Goal: Check status: Check status

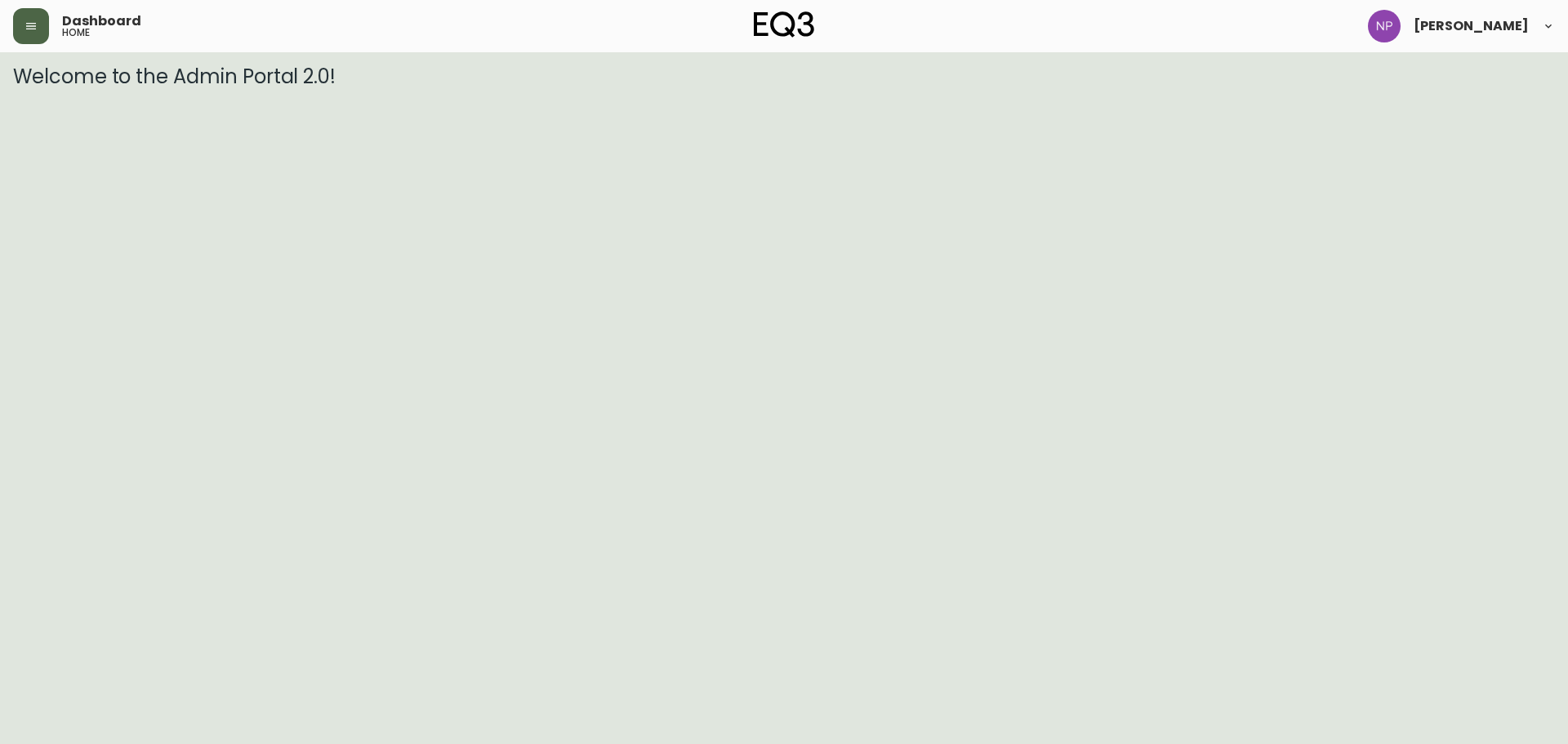
click at [24, 39] on button "button" at bounding box center [31, 25] width 36 height 36
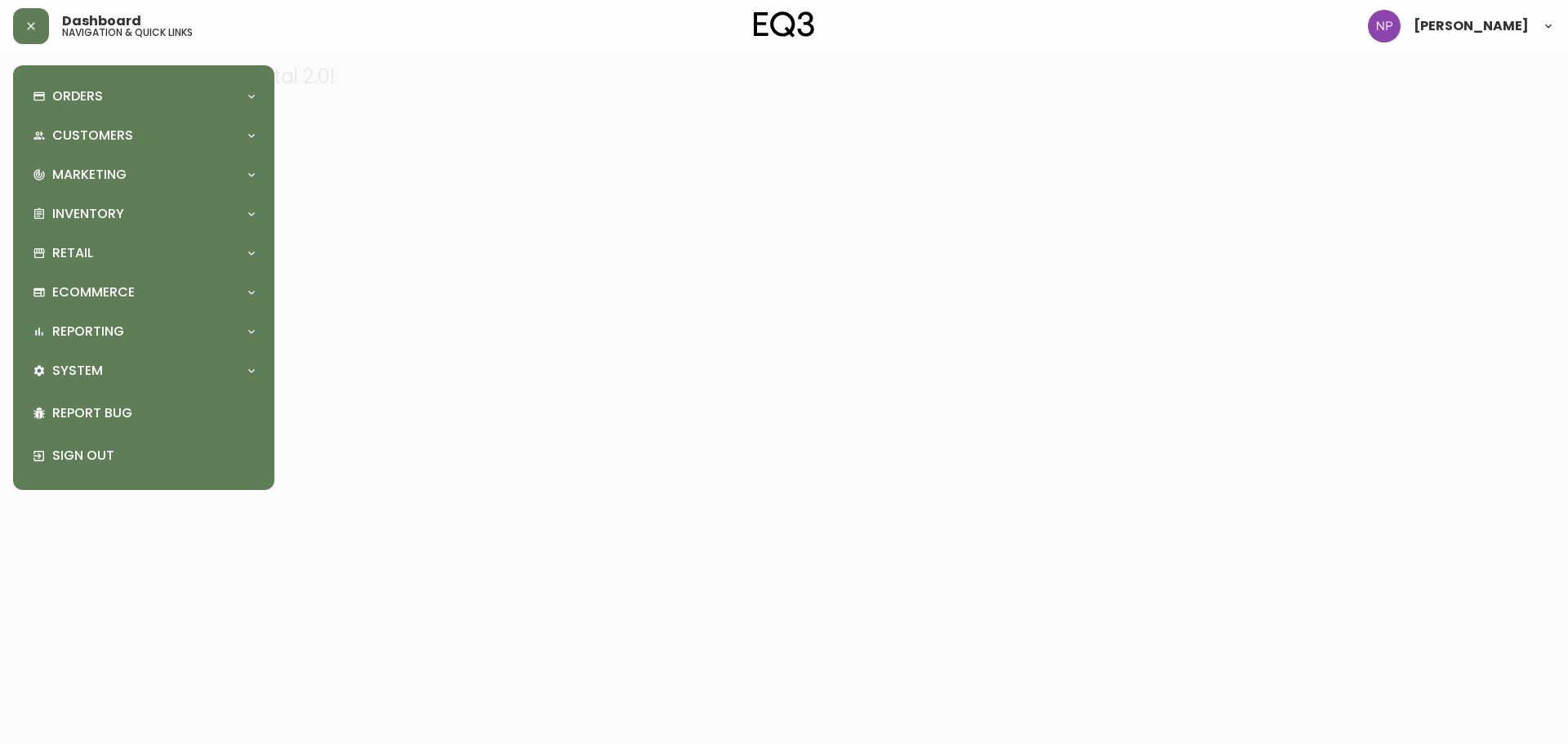
click at [29, 102] on div "Orders" at bounding box center [144, 96] width 235 height 36
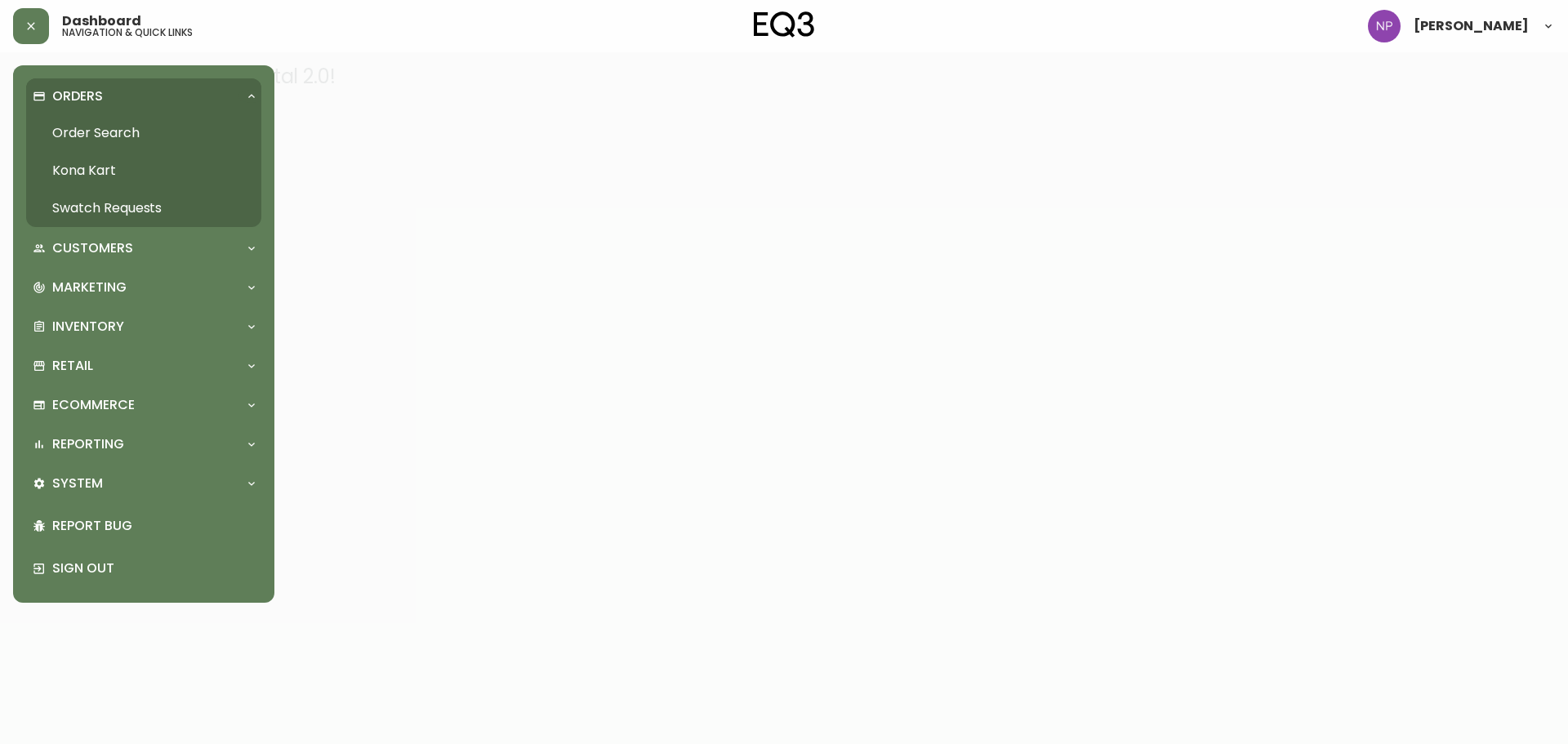
click at [59, 140] on link "Order Search" at bounding box center [144, 132] width 235 height 38
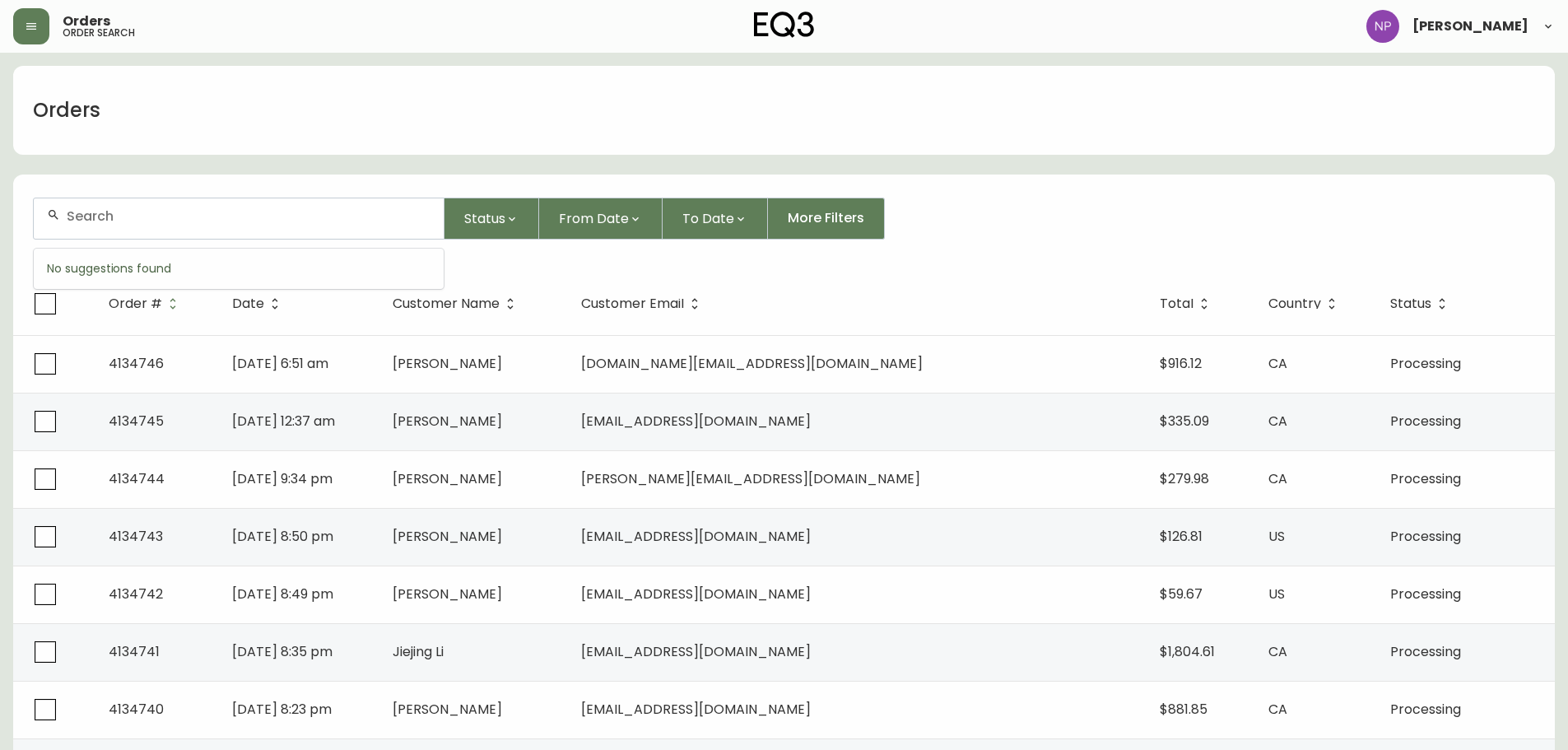
click at [191, 222] on input "text" at bounding box center [248, 217] width 364 height 16
paste input "4134596"
type input "4134596"
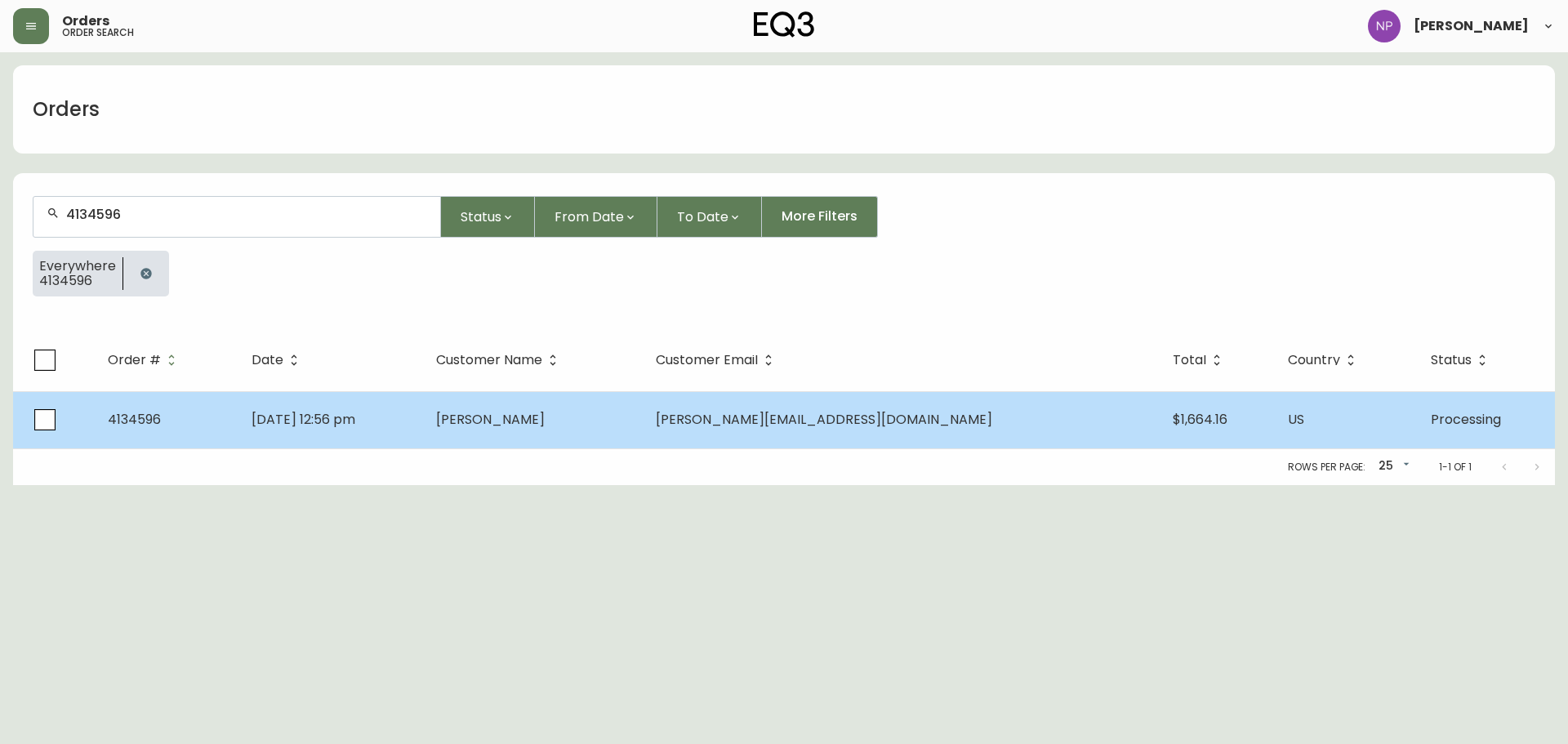
click at [380, 433] on td "[DATE] 12:56 pm" at bounding box center [331, 419] width 185 height 57
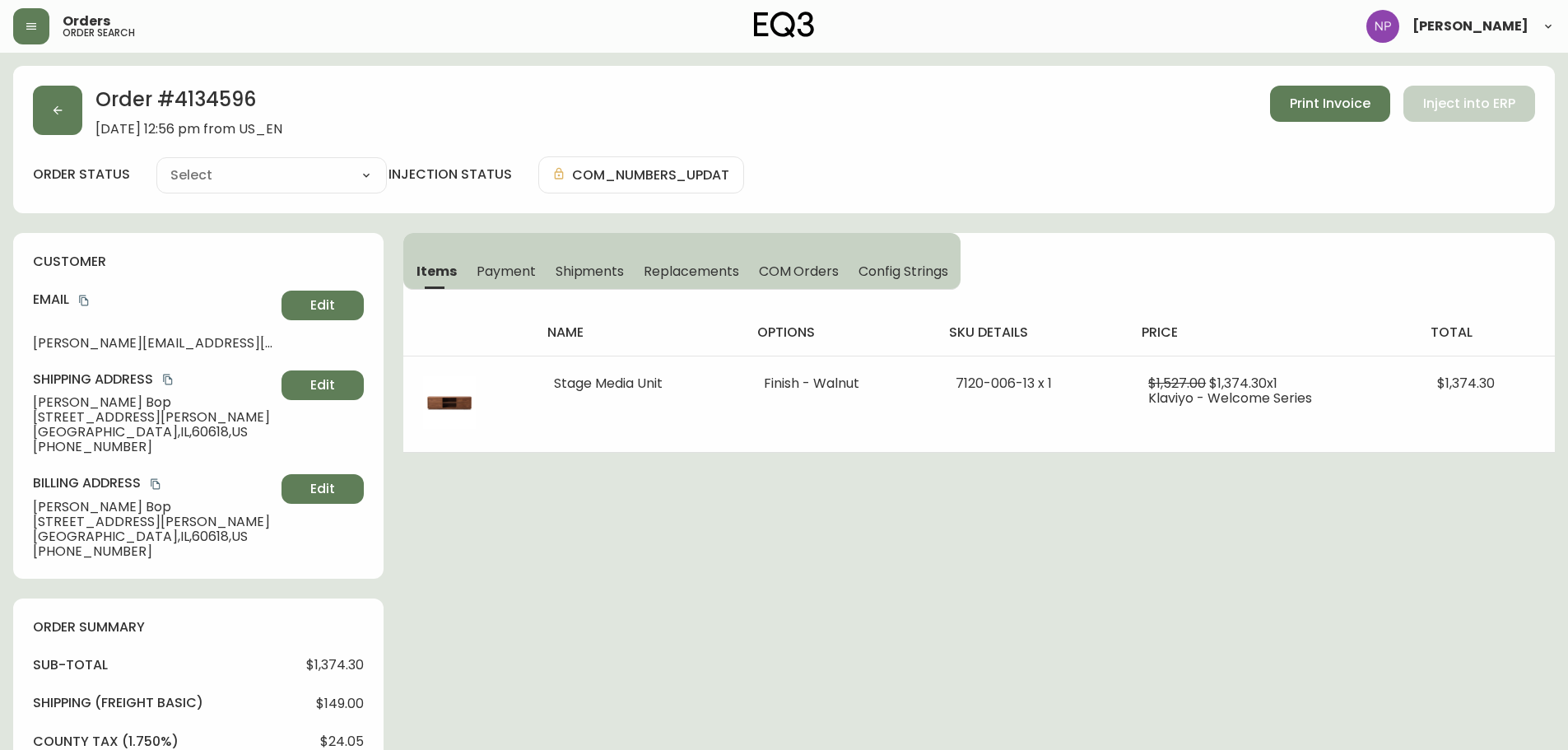
type input "Processing"
select select "PROCESSING"
click at [67, 95] on button "button" at bounding box center [57, 111] width 49 height 50
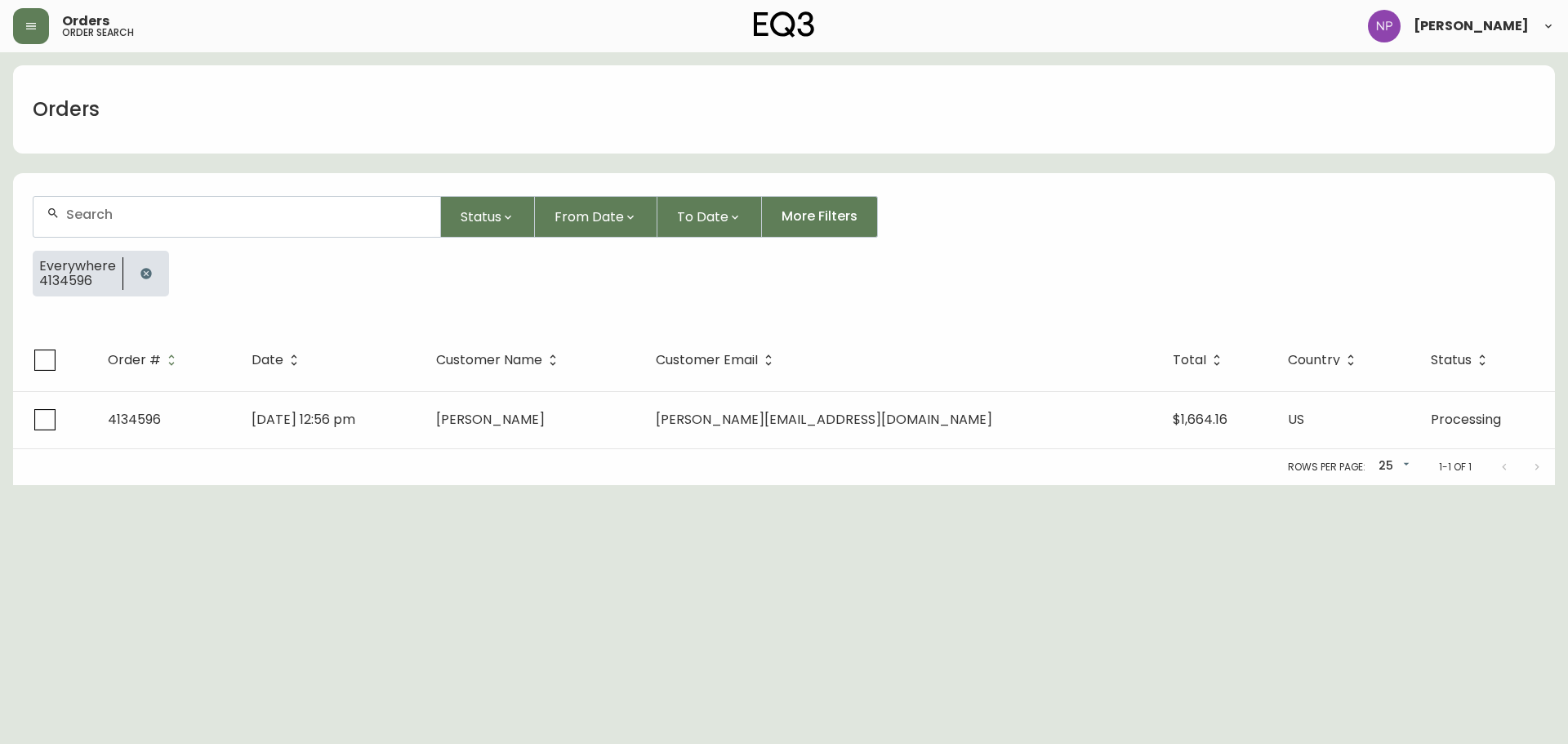
click at [126, 213] on input "text" at bounding box center [246, 215] width 361 height 16
paste input "4132894"
type input "4132894"
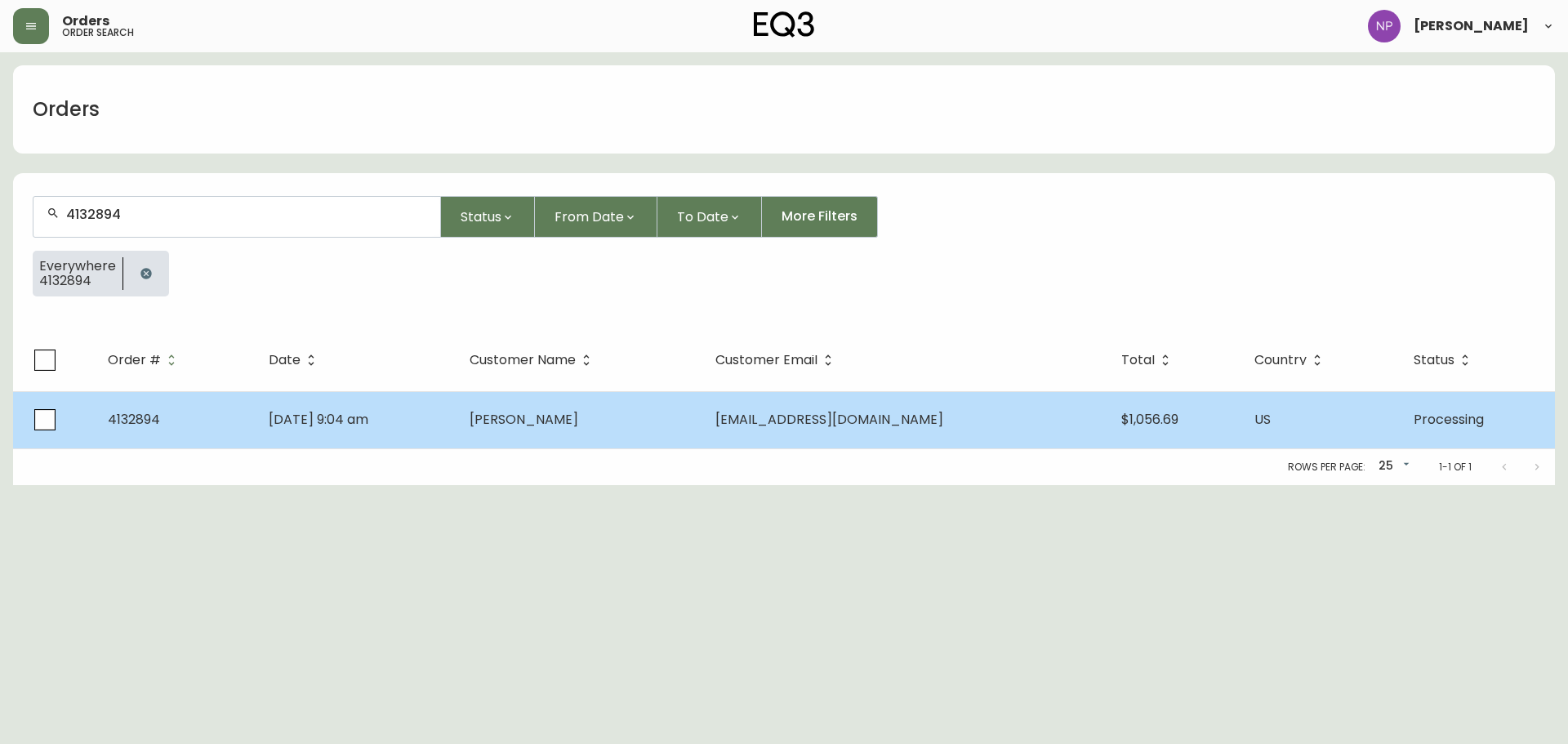
click at [457, 444] on td "[DATE] 9:04 am" at bounding box center [355, 419] width 201 height 57
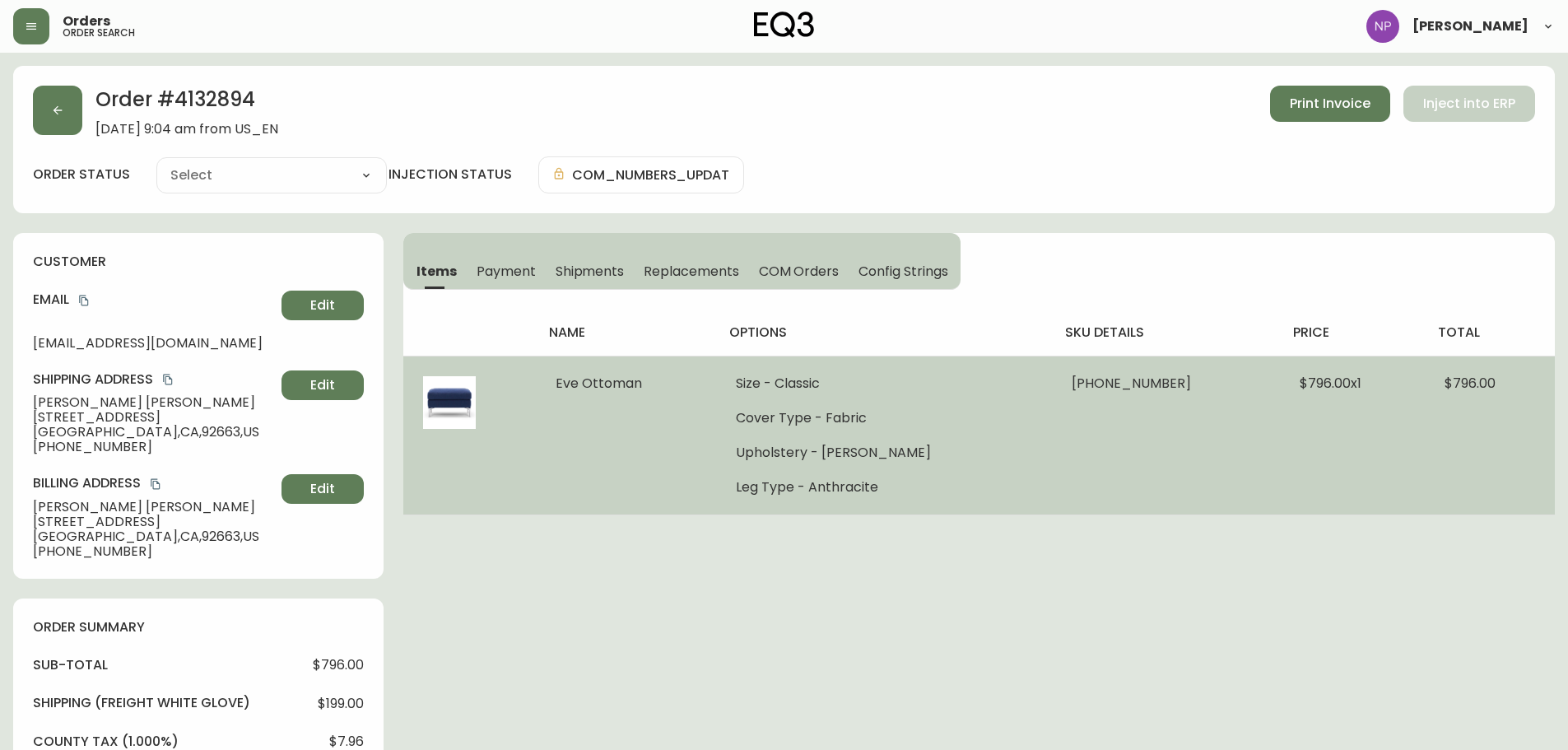
type input "Processing"
select select "PROCESSING"
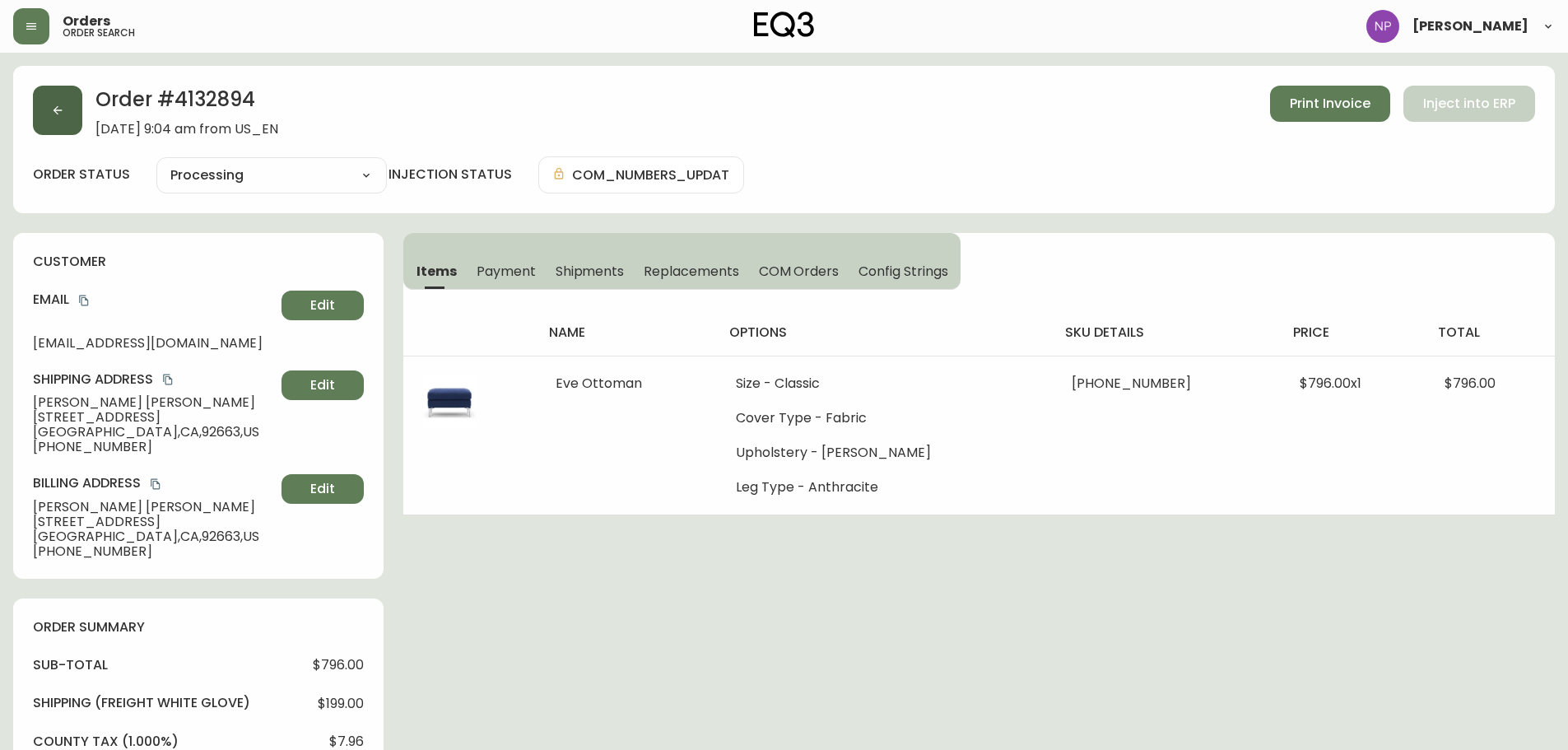
click at [49, 104] on button "button" at bounding box center [57, 111] width 49 height 50
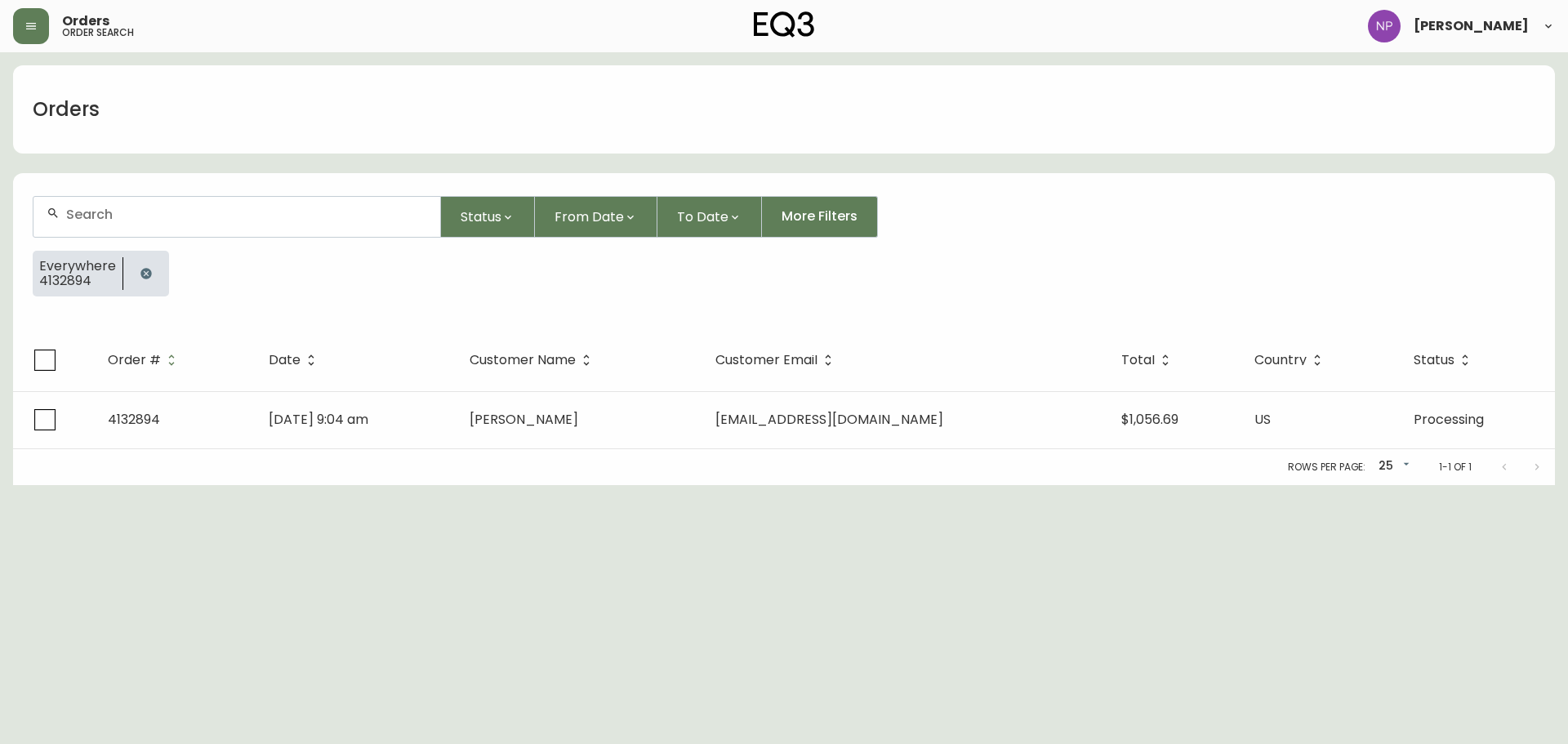
click at [176, 221] on input "text" at bounding box center [246, 215] width 361 height 16
paste input "4134494"
type input "4134494"
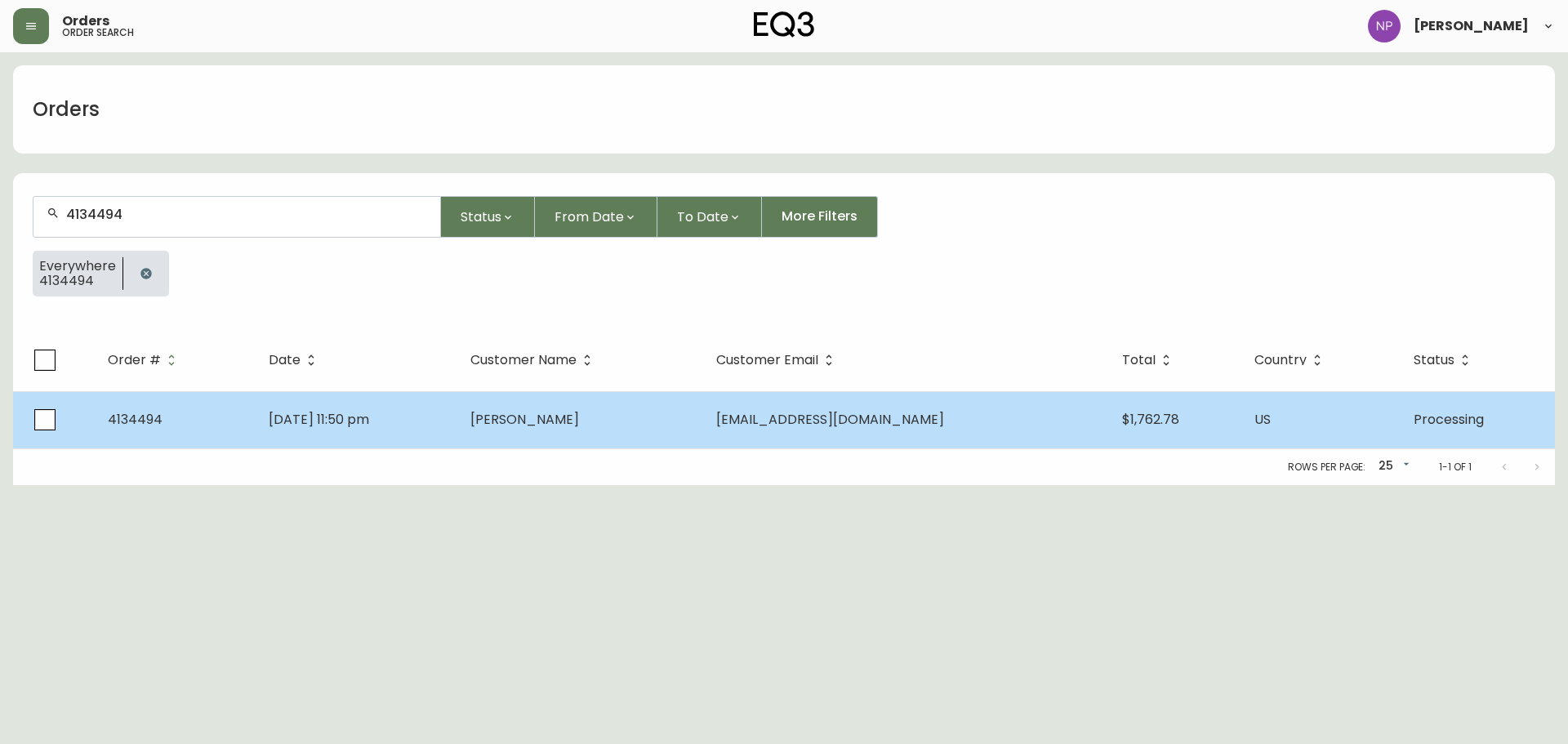
click at [281, 411] on span "[DATE] 11:50 pm" at bounding box center [318, 418] width 101 height 18
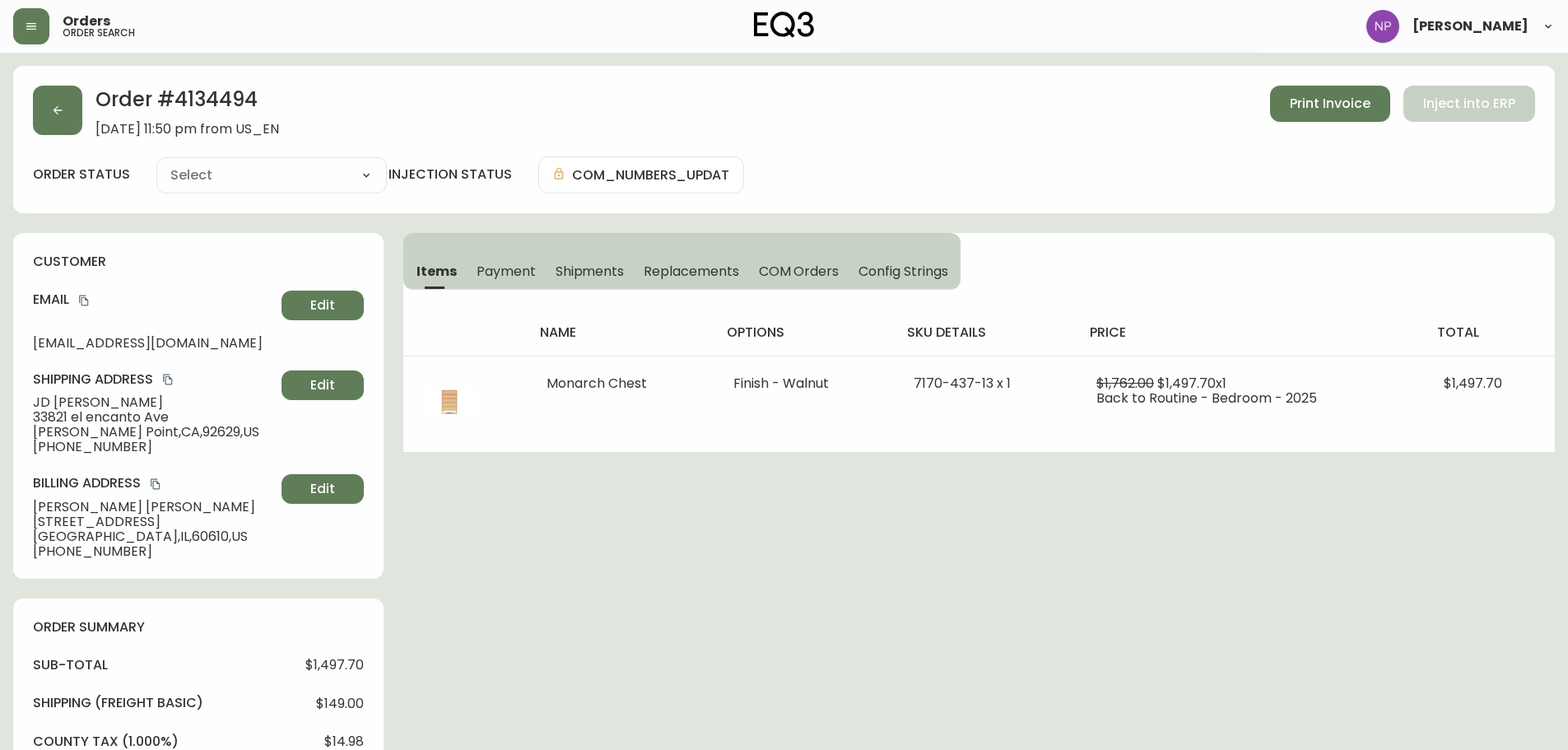
type input "Processing"
select select "PROCESSING"
click at [55, 115] on icon "button" at bounding box center [57, 110] width 13 height 13
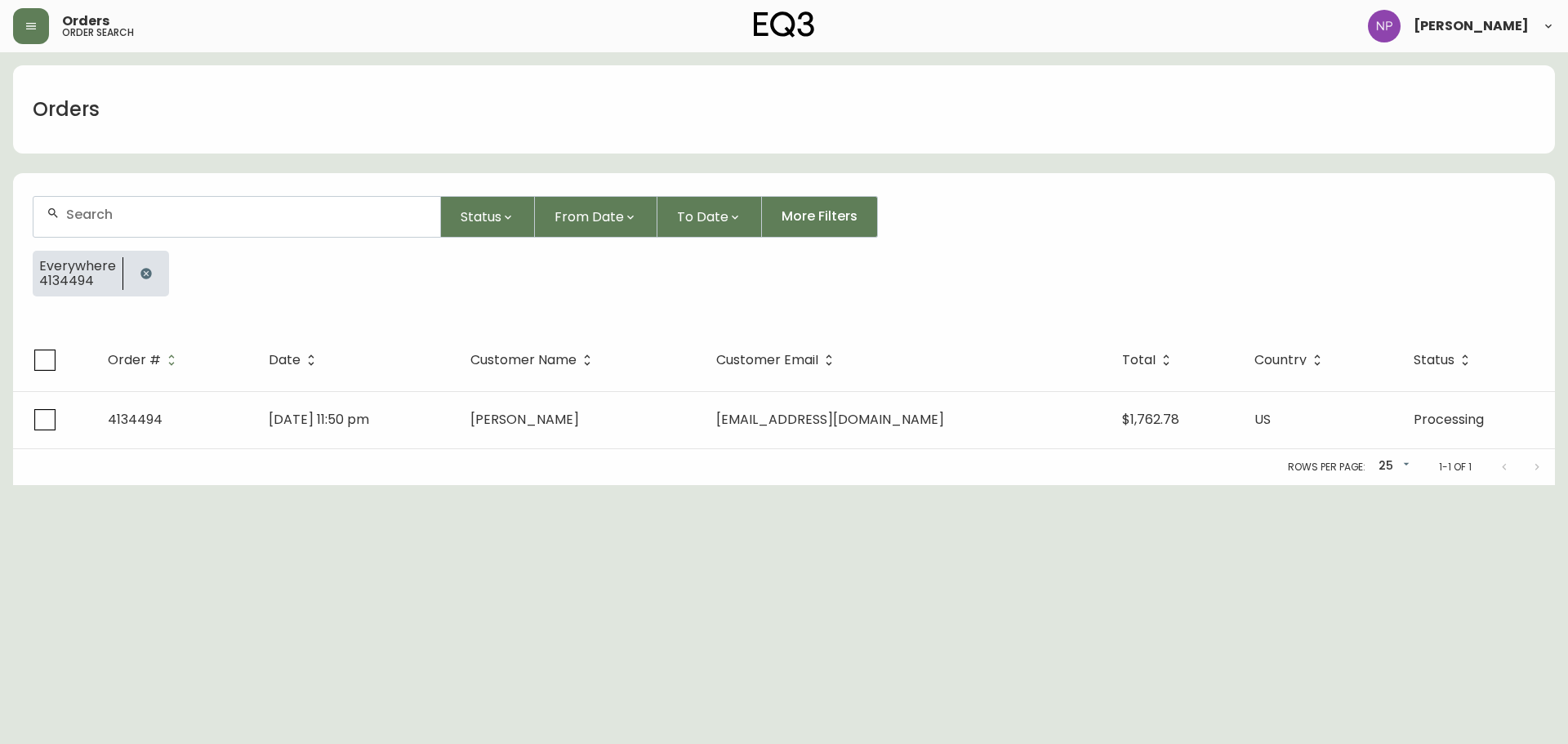
click at [168, 204] on div at bounding box center [237, 217] width 407 height 40
paste input "4134402"
type input "4134402"
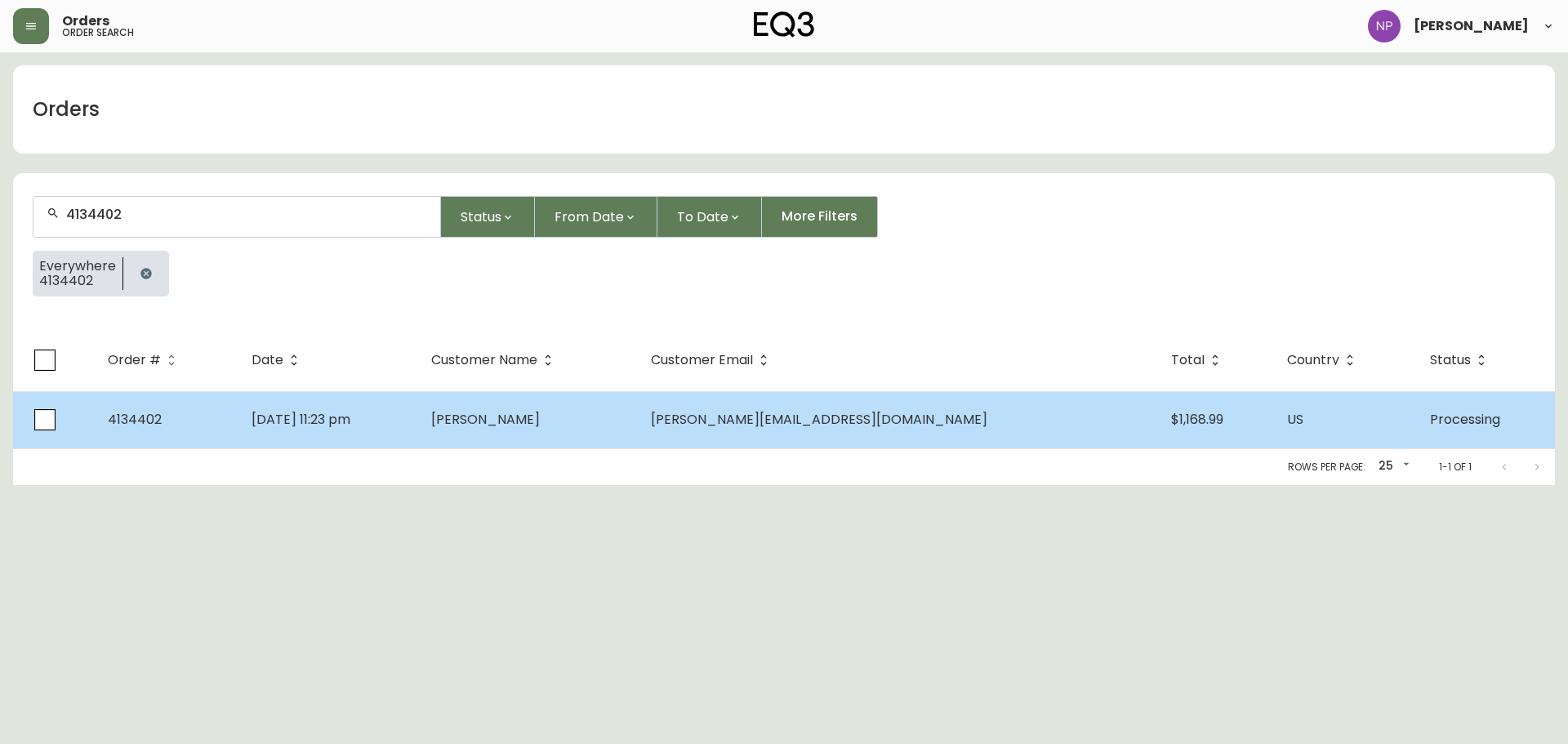
click at [543, 412] on td "[PERSON_NAME]" at bounding box center [528, 419] width 220 height 57
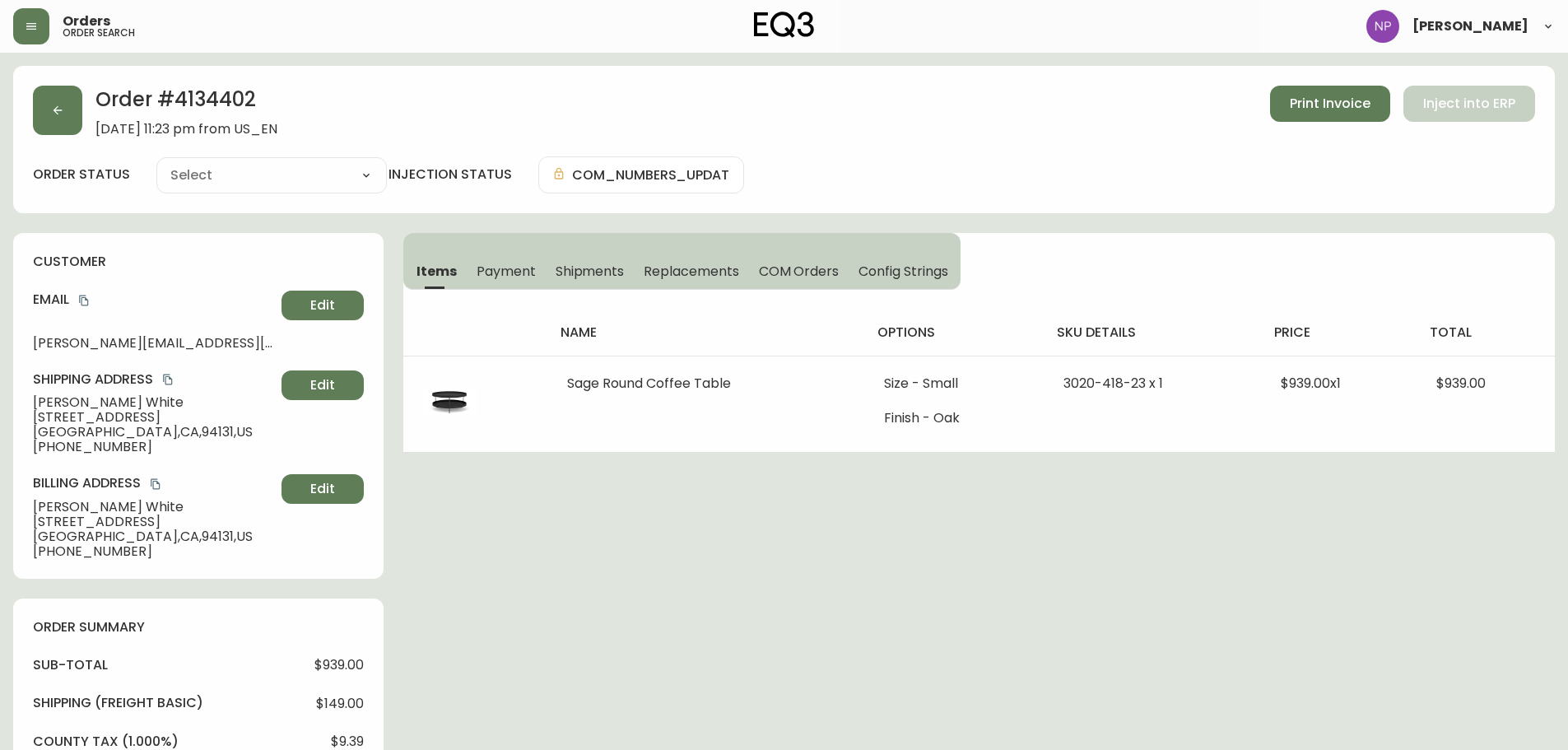
type input "Processing"
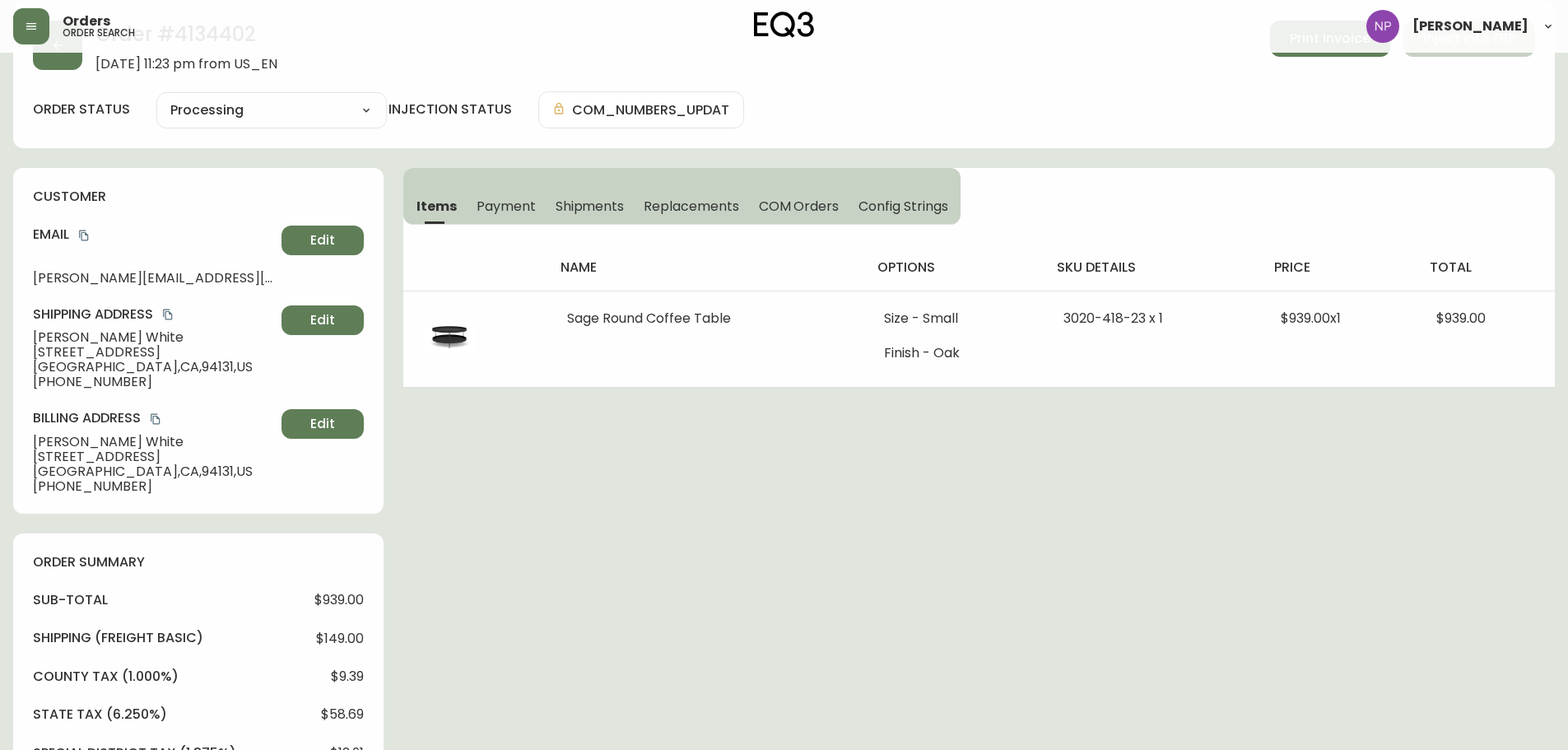
select select "PROCESSING"
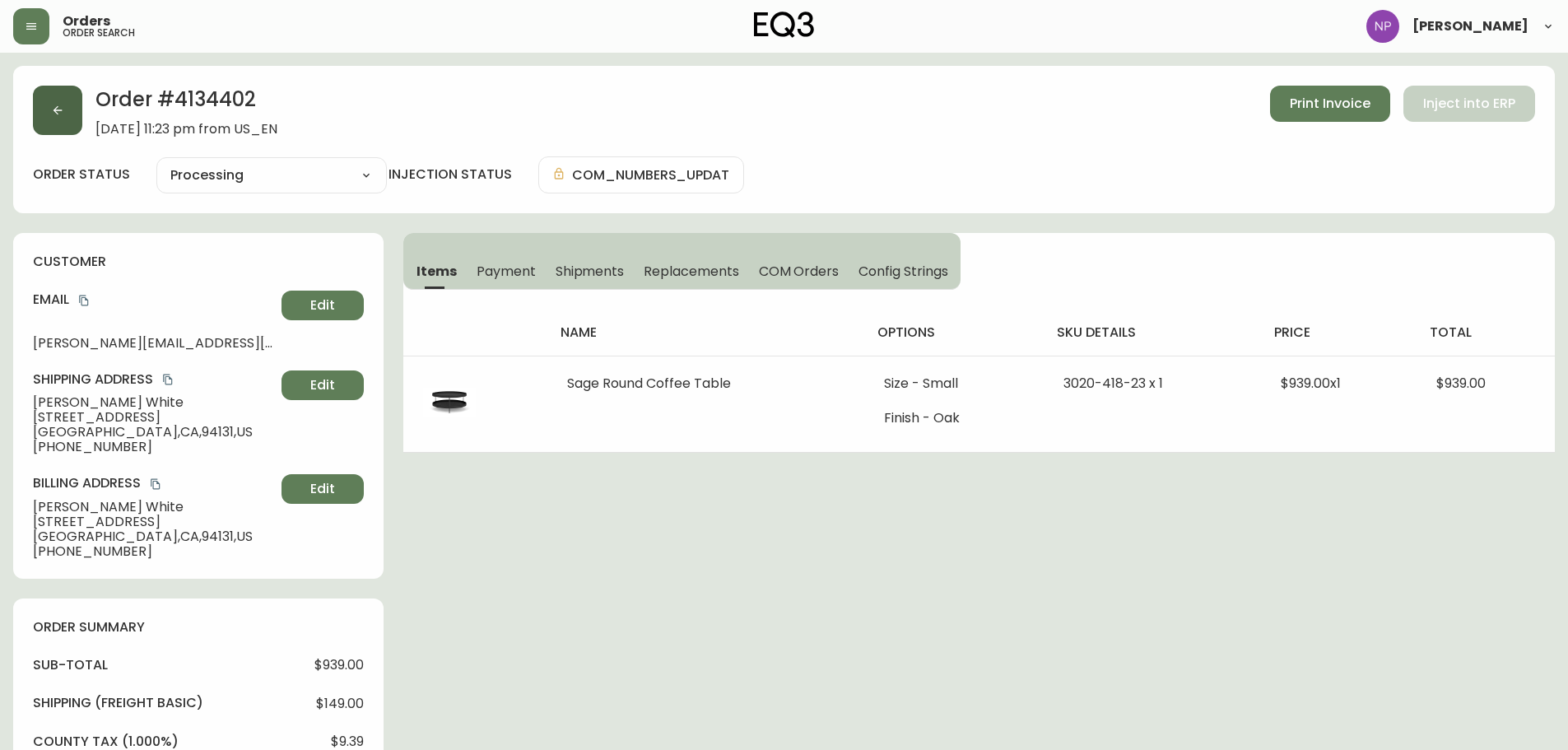
click at [68, 90] on button "button" at bounding box center [57, 111] width 49 height 50
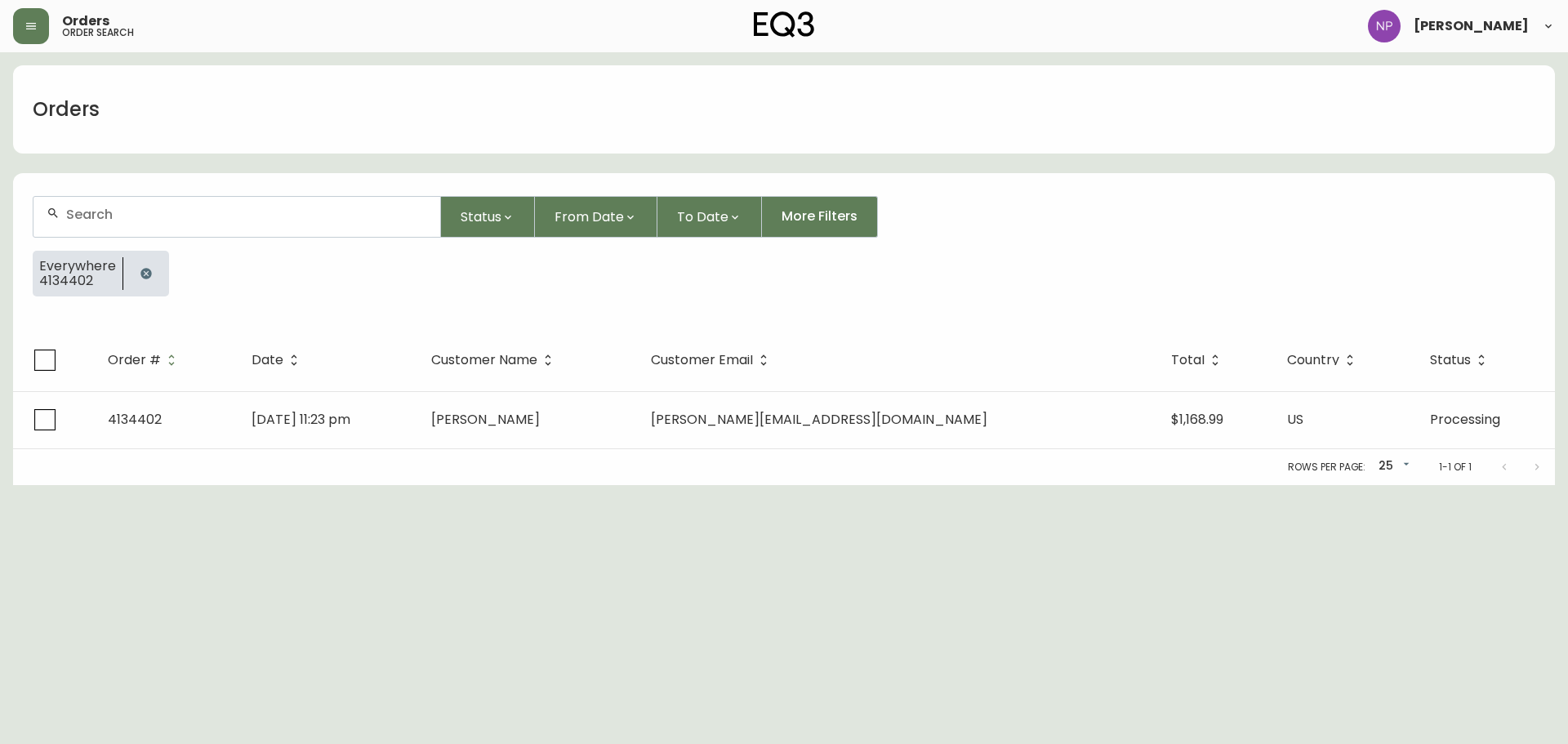
click at [204, 203] on div at bounding box center [237, 217] width 407 height 40
paste input "4134409"
type input "4134409"
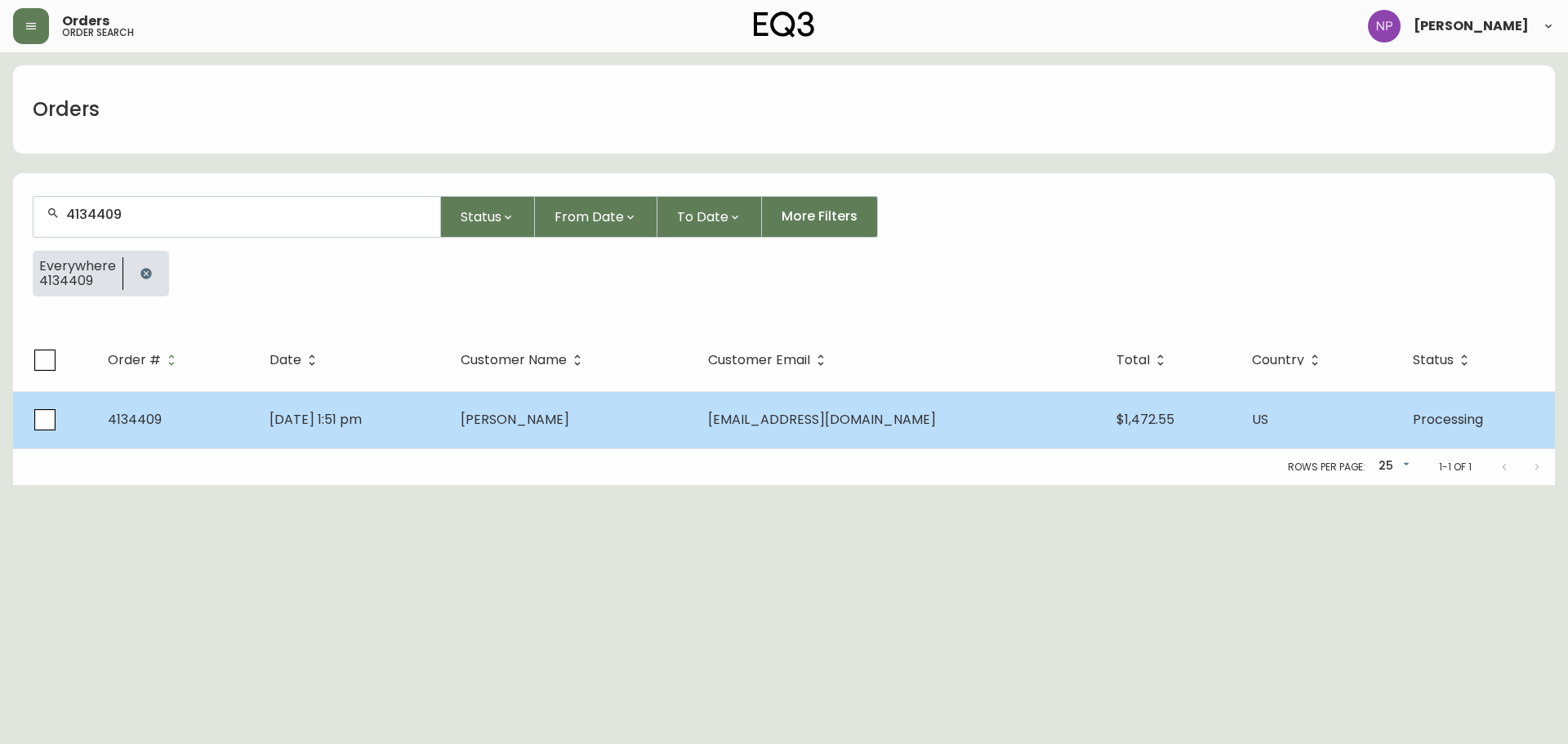
click at [671, 424] on td "[PERSON_NAME]" at bounding box center [571, 419] width 247 height 57
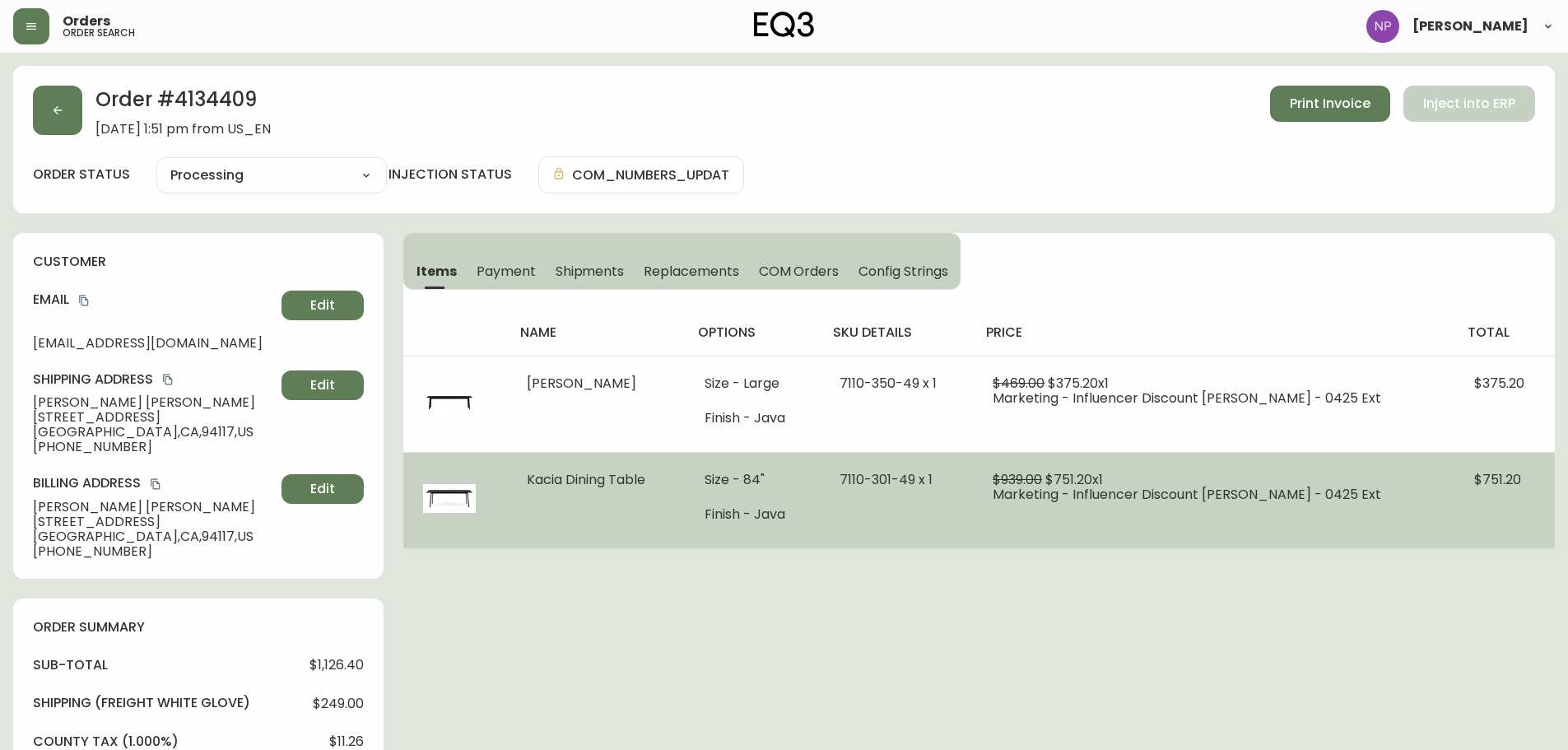
type input "Processing"
select select "PROCESSING"
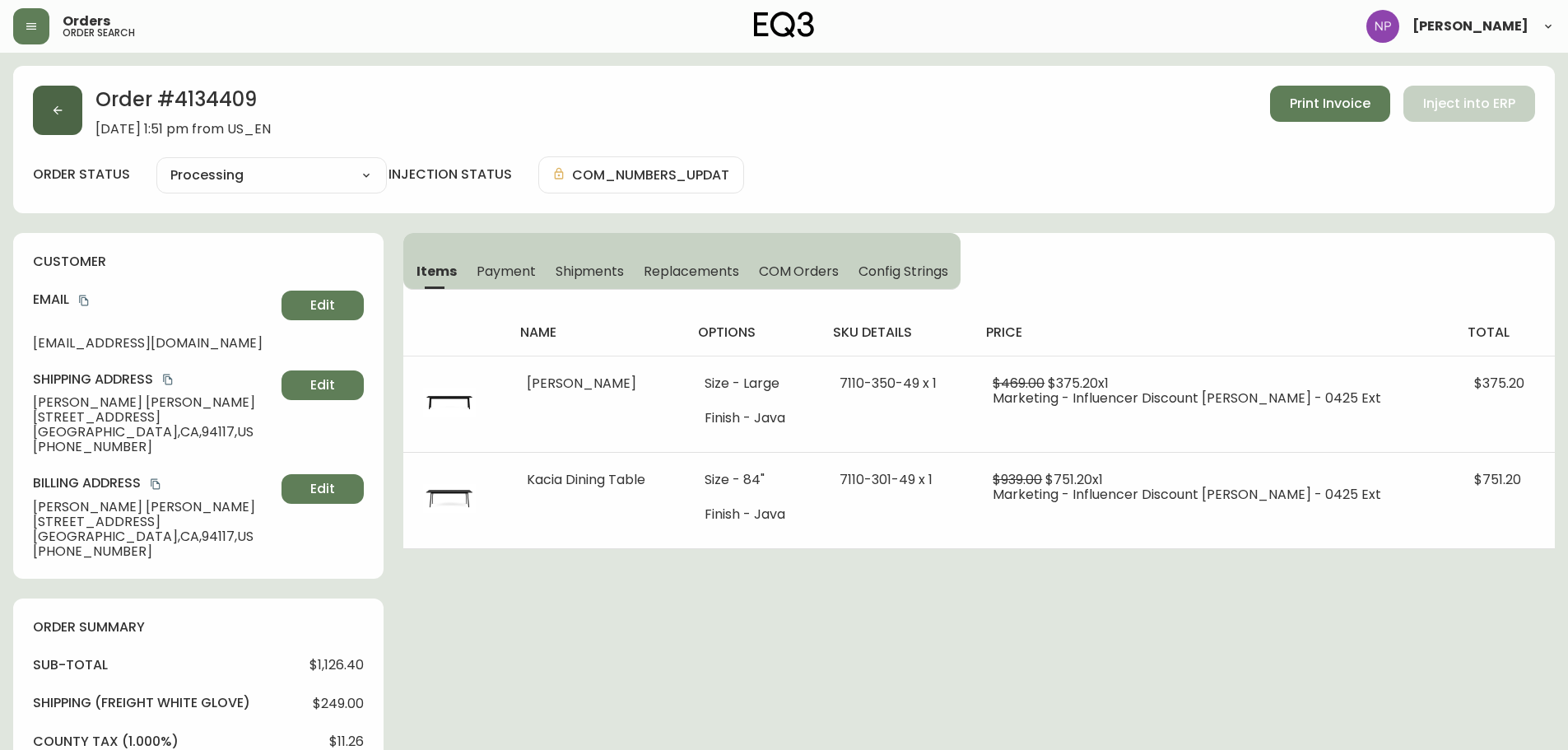
click at [49, 119] on button "button" at bounding box center [57, 111] width 49 height 50
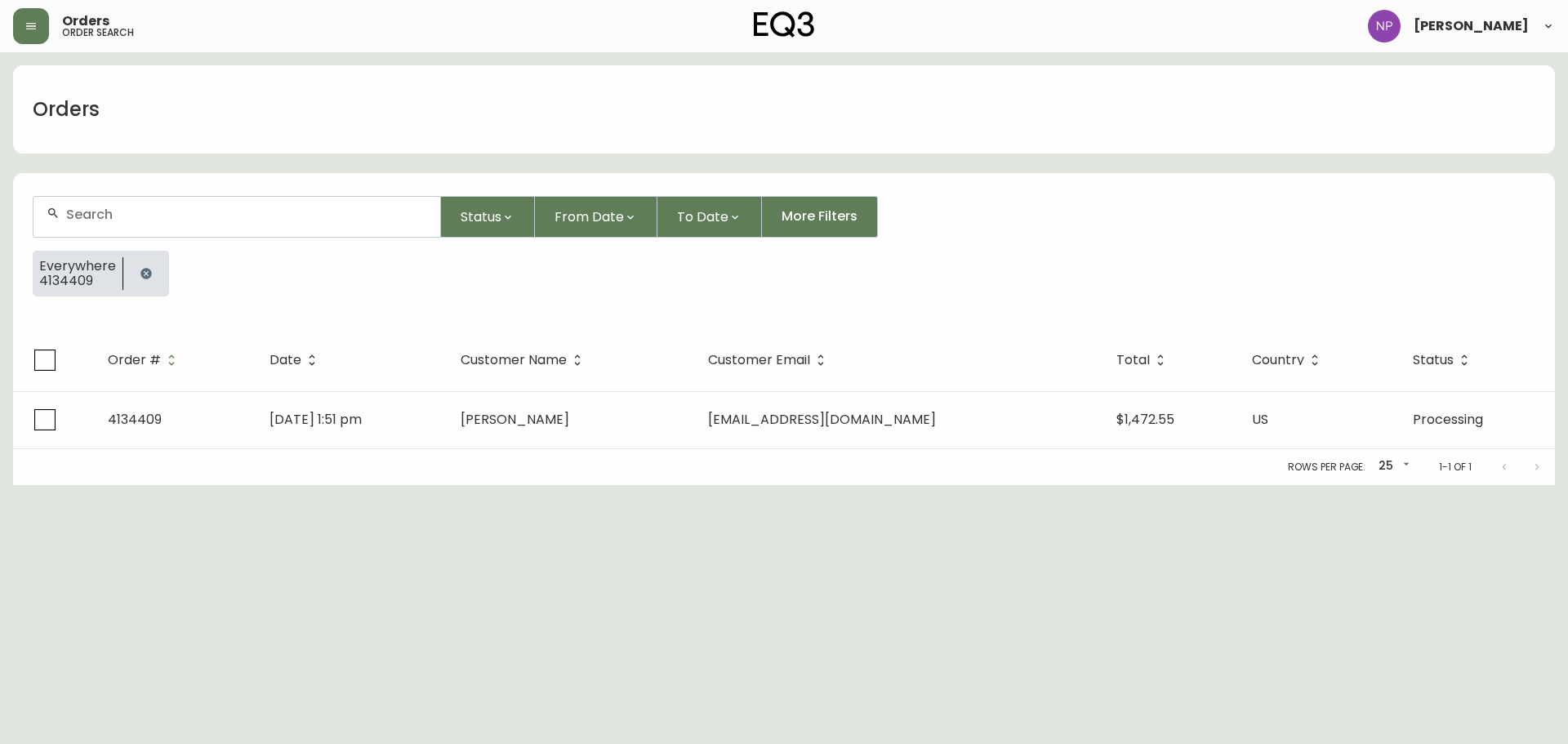
click at [130, 208] on input "text" at bounding box center [246, 215] width 361 height 16
paste input "4134501"
type input "4134501"
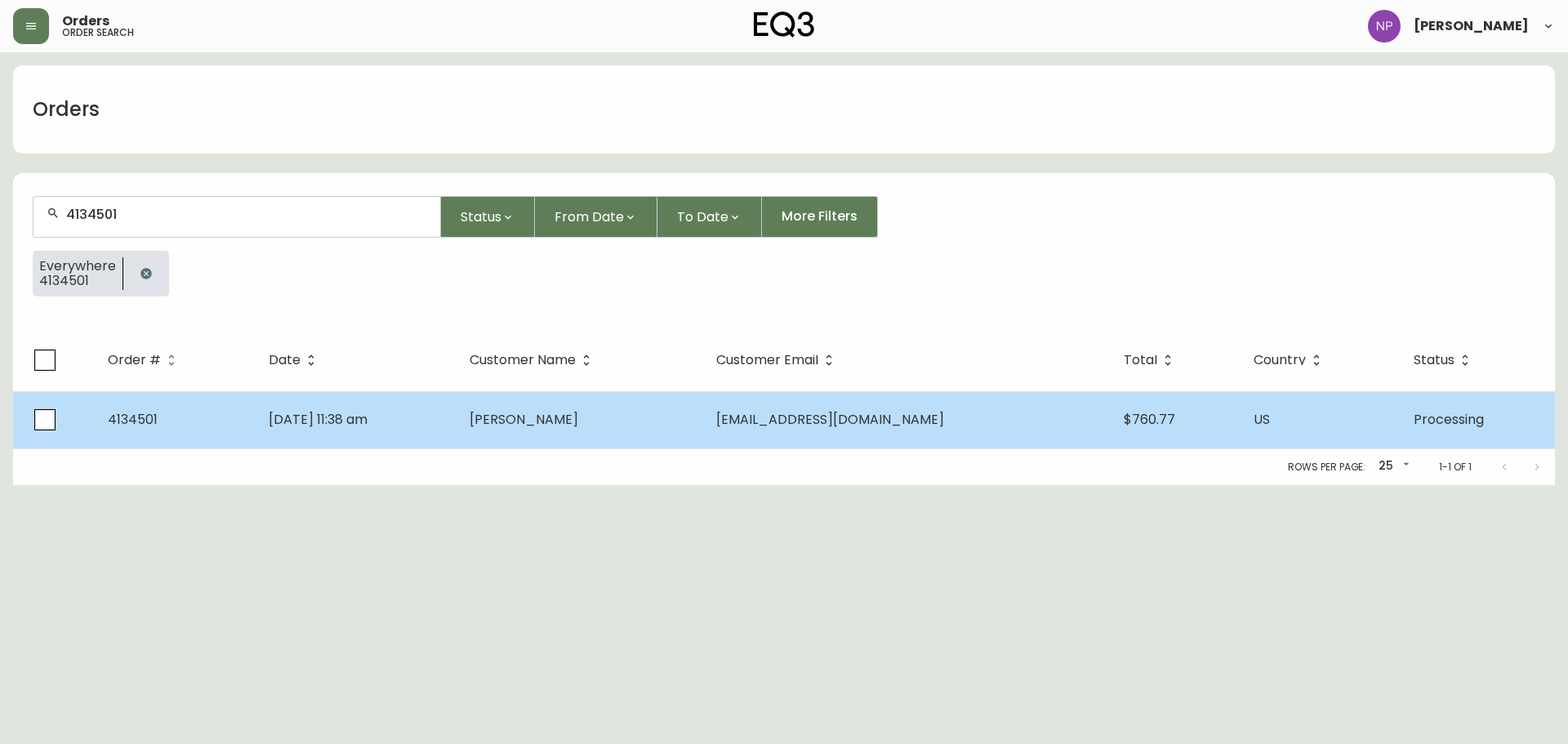
click at [688, 433] on td "[PERSON_NAME]" at bounding box center [580, 419] width 246 height 57
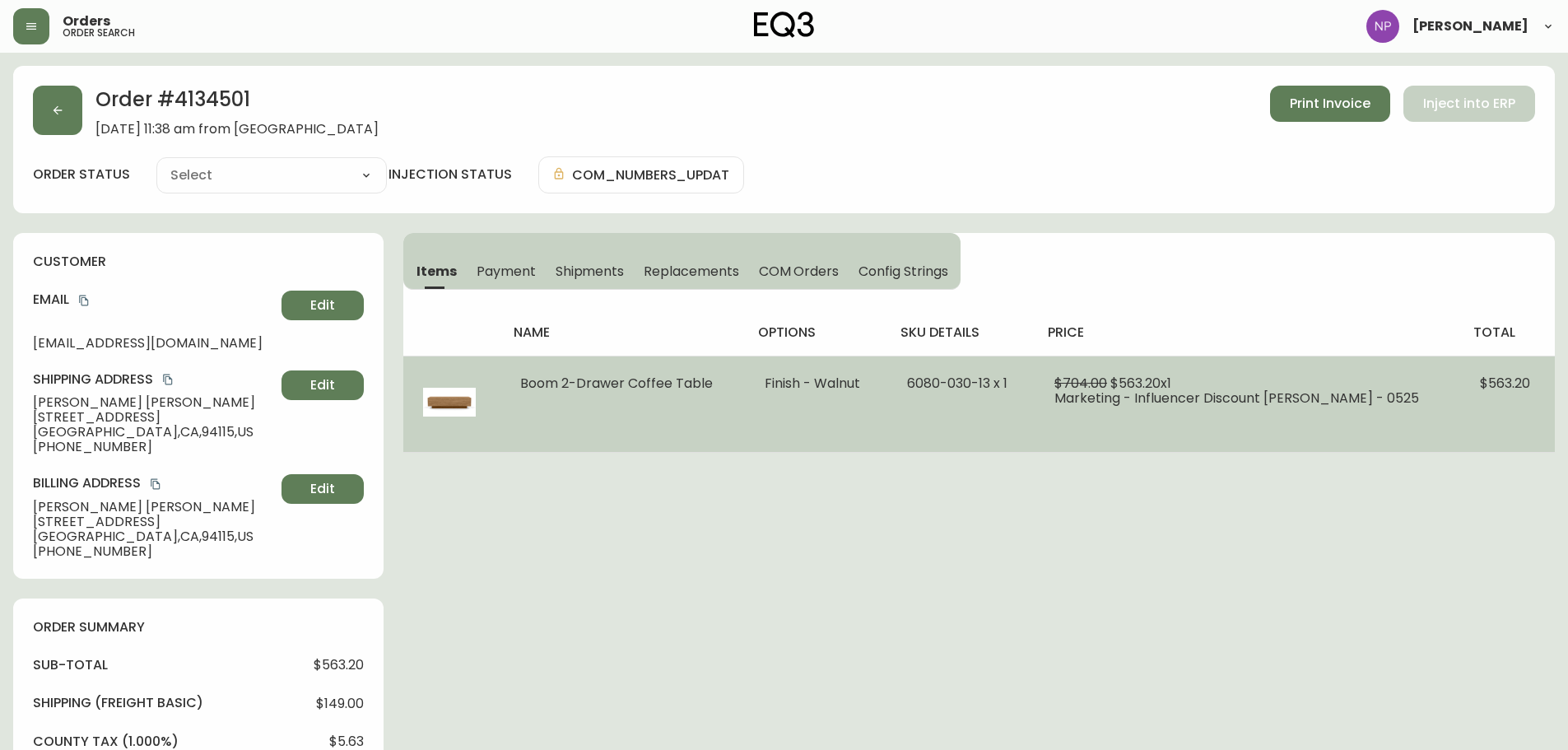
type input "Processing"
select select "PROCESSING"
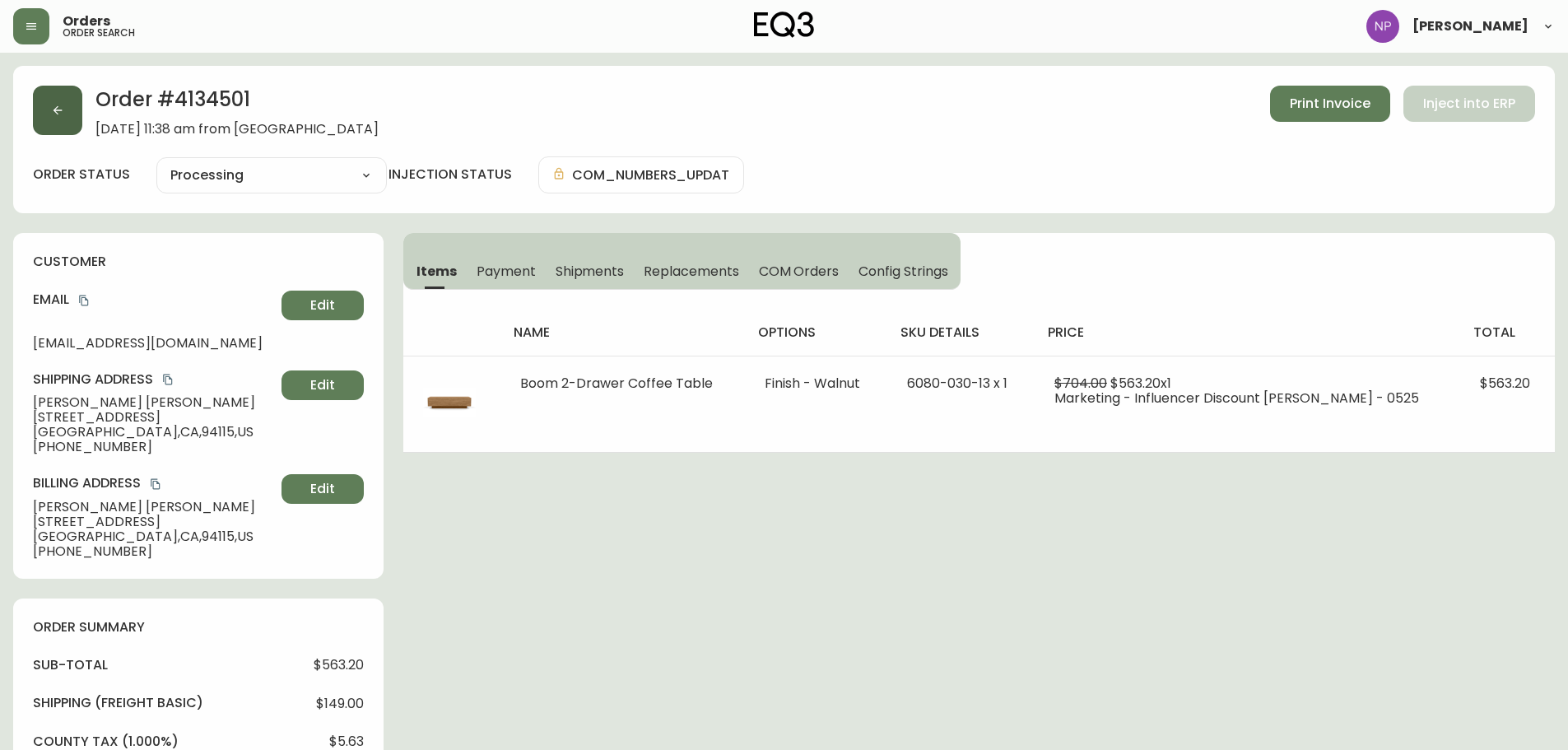
click at [54, 115] on icon "button" at bounding box center [57, 110] width 13 height 13
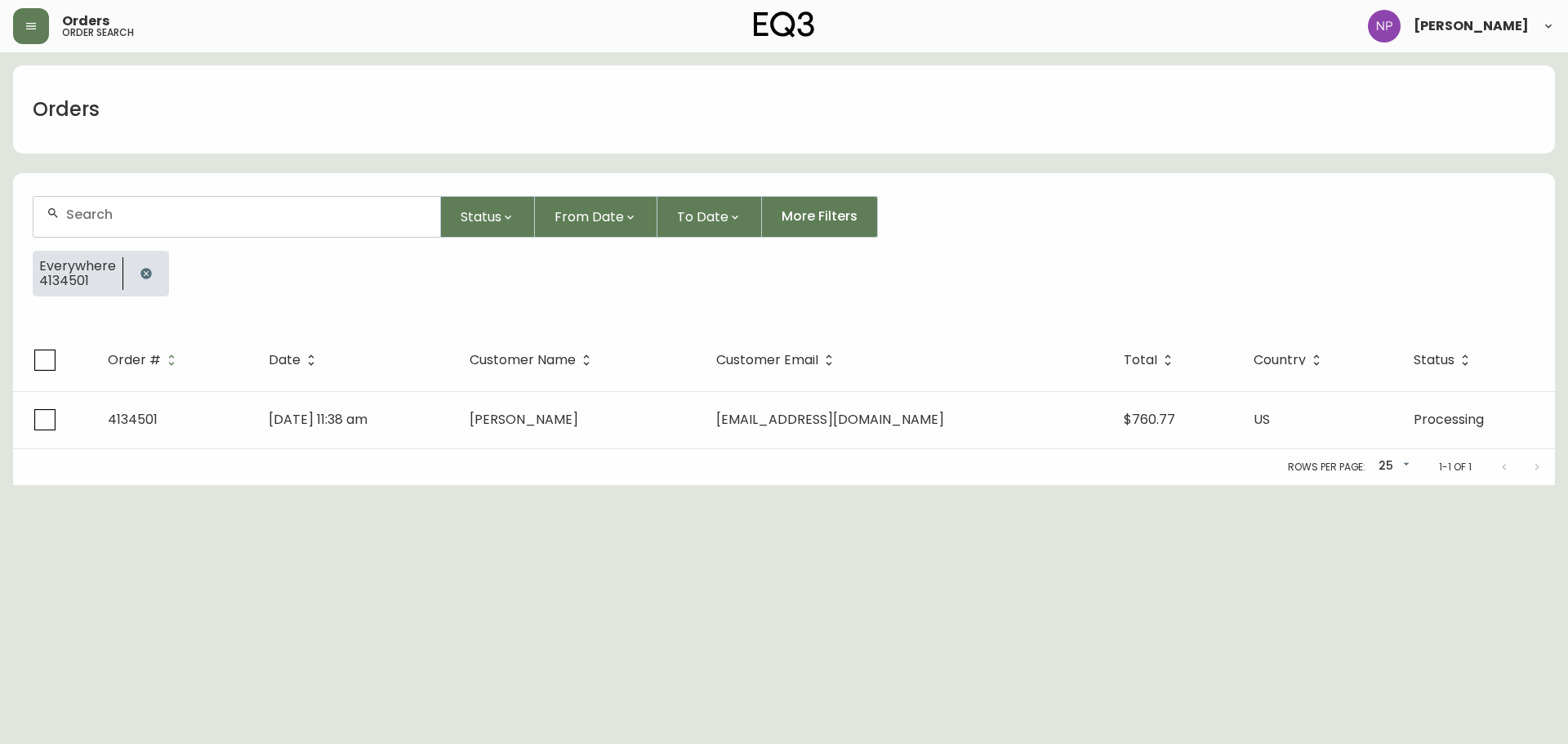
drag, startPoint x: 53, startPoint y: 114, endPoint x: 144, endPoint y: 197, distance: 123.2
click at [144, 197] on form "Status From Date To Date More Filters Everywhere 4134501" at bounding box center [784, 253] width 1542 height 153
click at [157, 224] on div at bounding box center [237, 217] width 407 height 40
paste input "4134543"
type input "4134543"
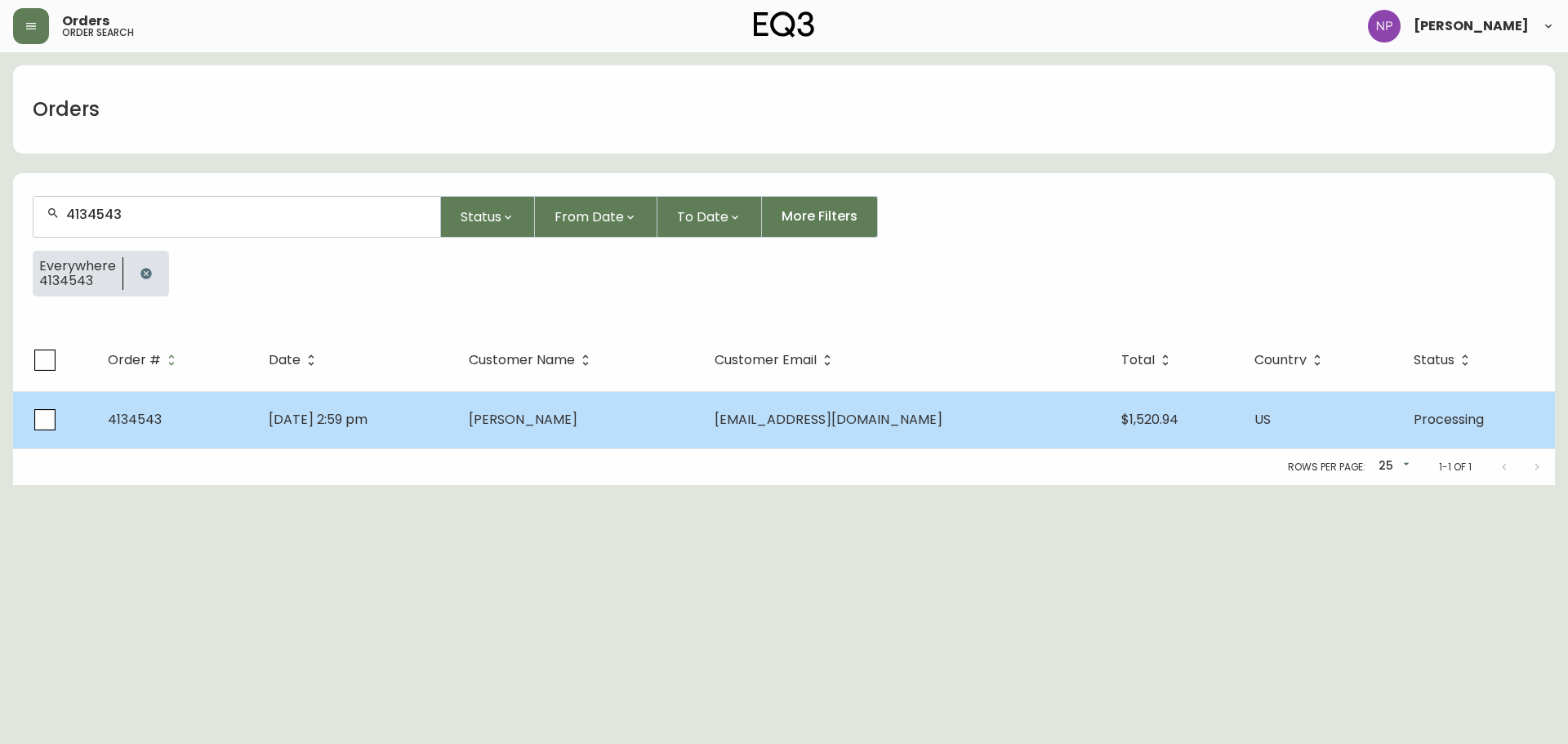
click at [636, 438] on td "[PERSON_NAME]" at bounding box center [579, 419] width 246 height 57
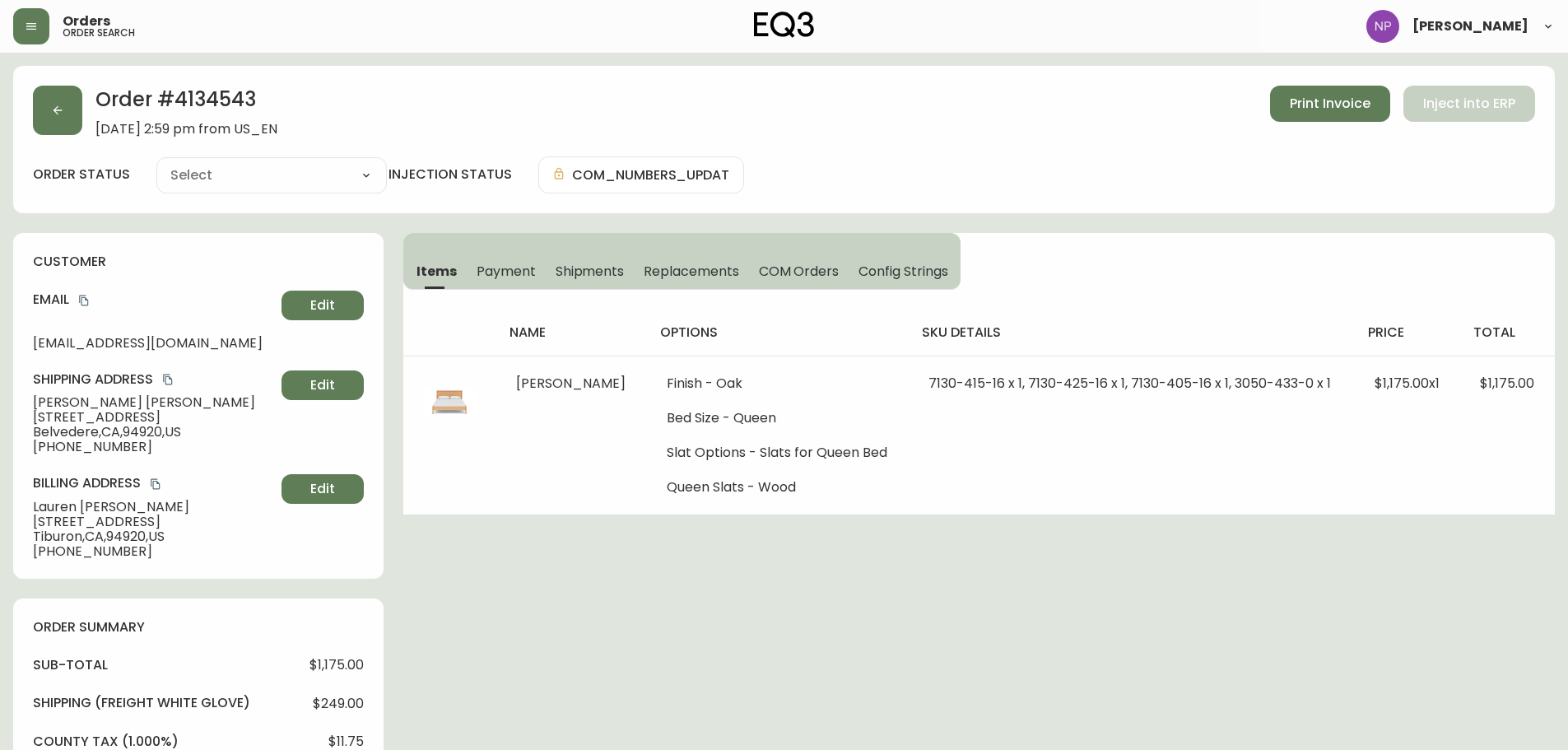
type input "Processing"
select select "PROCESSING"
click at [54, 97] on button "button" at bounding box center [57, 111] width 49 height 50
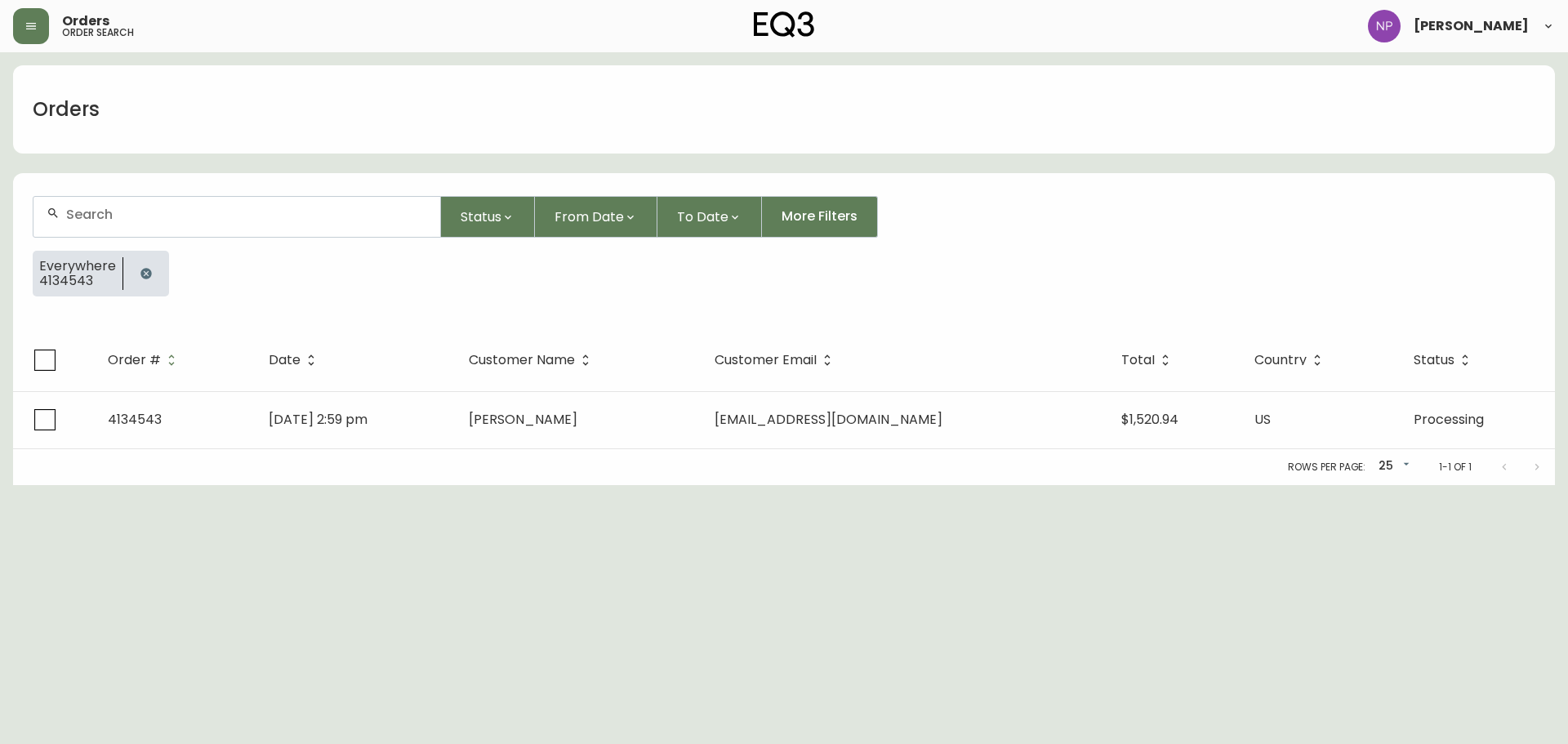
click at [204, 197] on div at bounding box center [237, 217] width 409 height 41
click at [204, 208] on input "text" at bounding box center [246, 215] width 361 height 16
paste input "4134627"
type input "4134627"
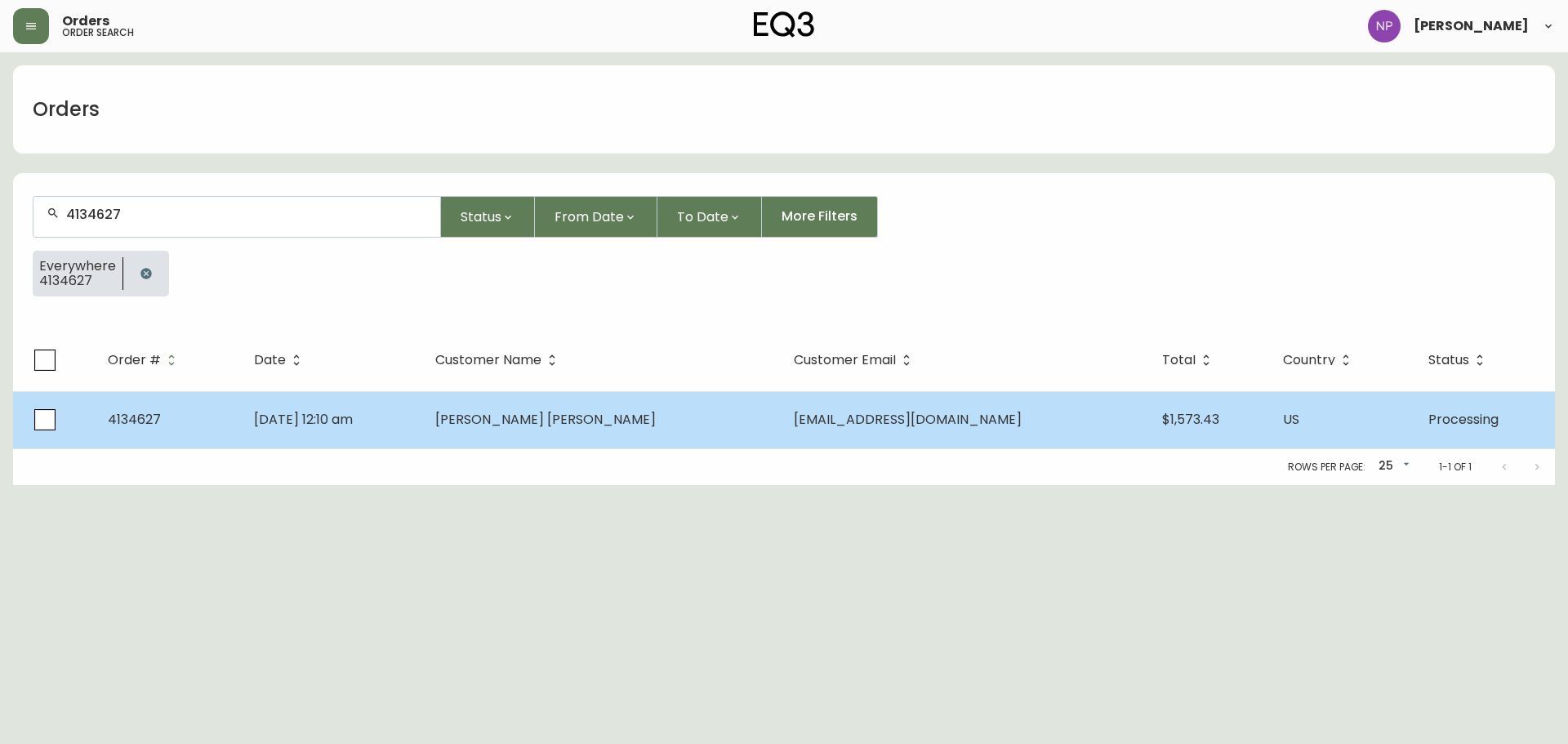
click at [413, 405] on td "[DATE] 12:10 am" at bounding box center [331, 419] width 182 height 57
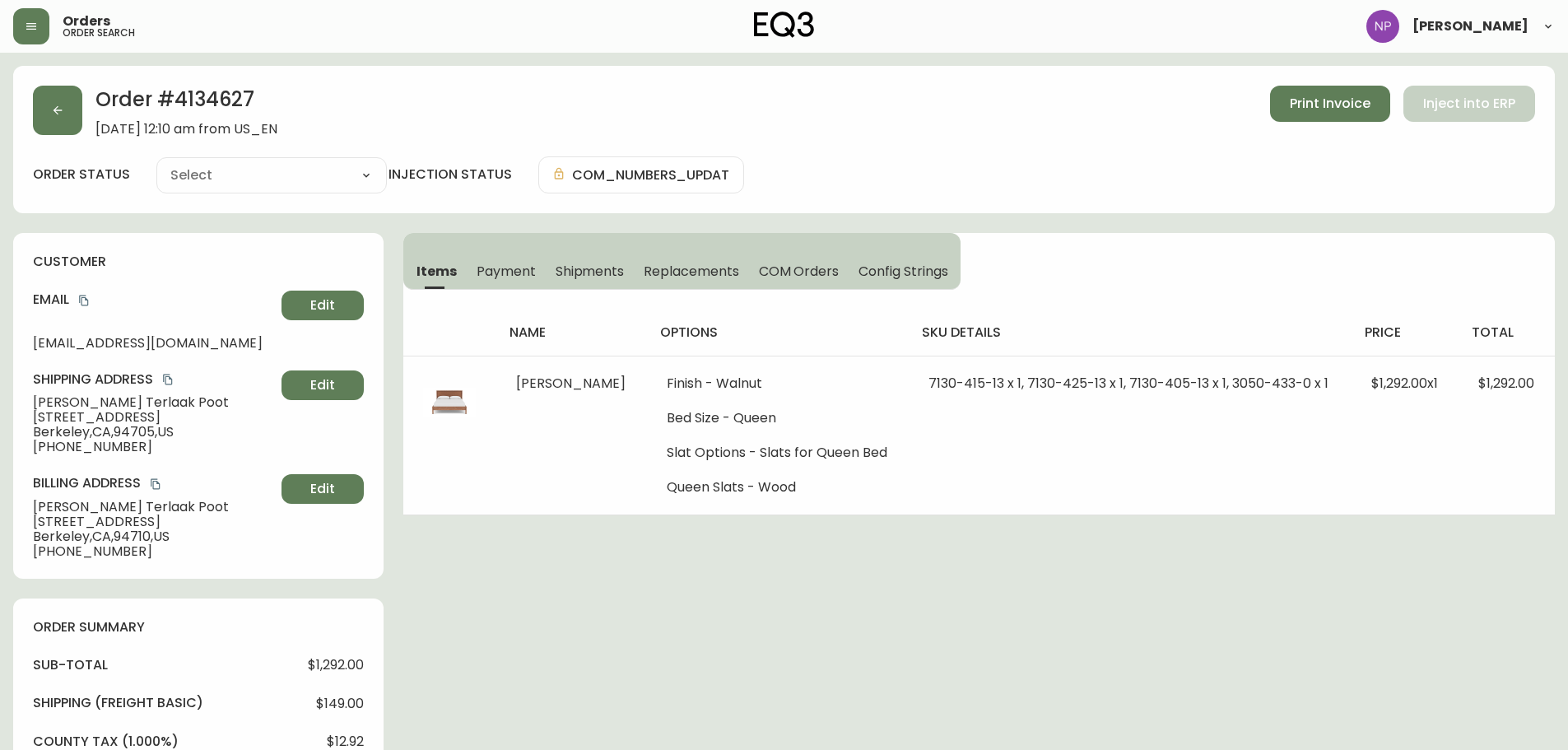
type input "Processing"
select select "PROCESSING"
